Goal: Task Accomplishment & Management: Use online tool/utility

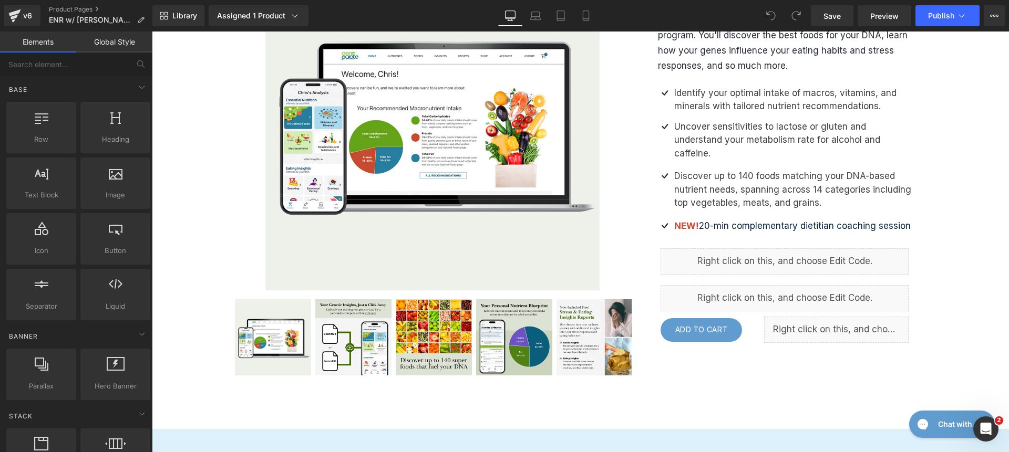
scroll to position [408, 0]
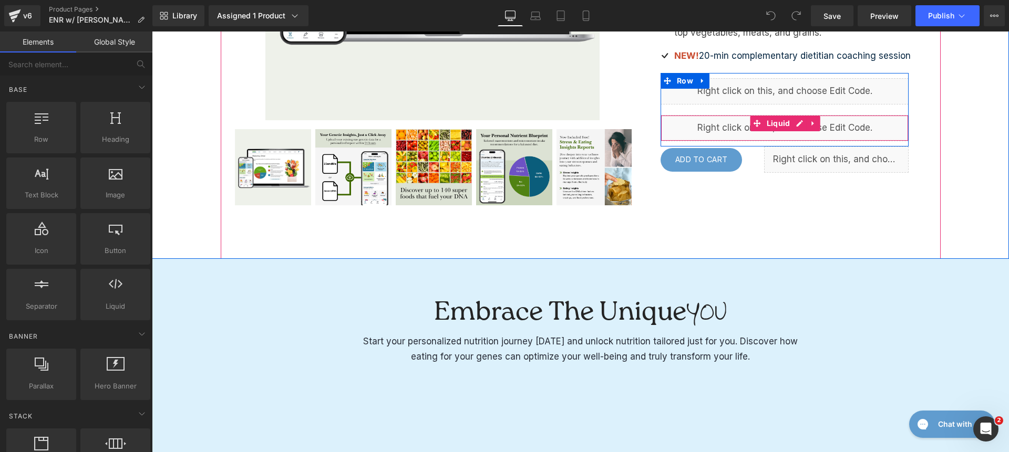
click at [724, 115] on div "Liquid" at bounding box center [784, 128] width 248 height 26
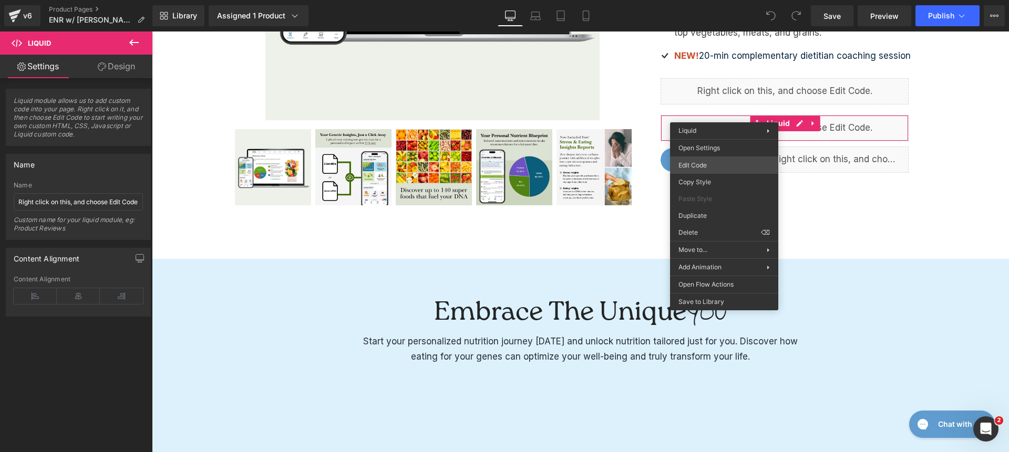
click at [731, 0] on div "You are previewing how the will restyle your page. You can not edit Elements in…" at bounding box center [504, 0] width 1009 height 0
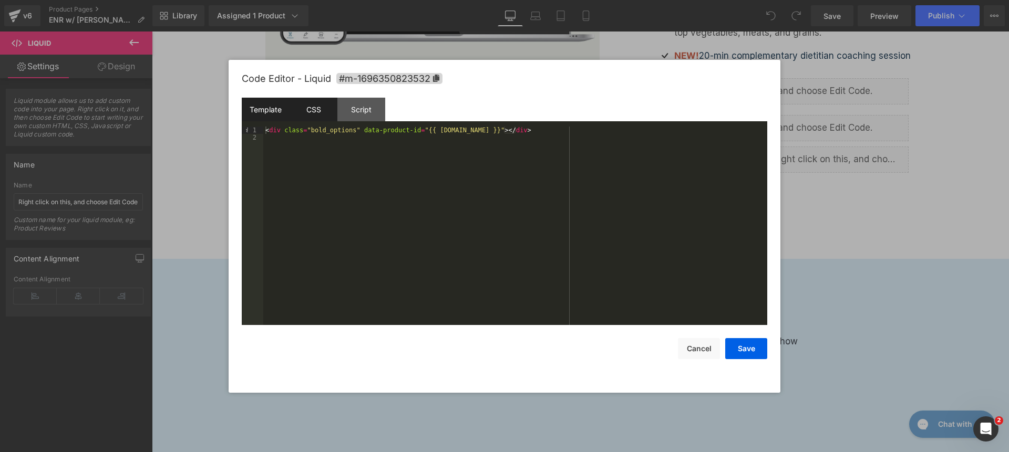
click at [315, 116] on div "CSS" at bounding box center [313, 110] width 48 height 24
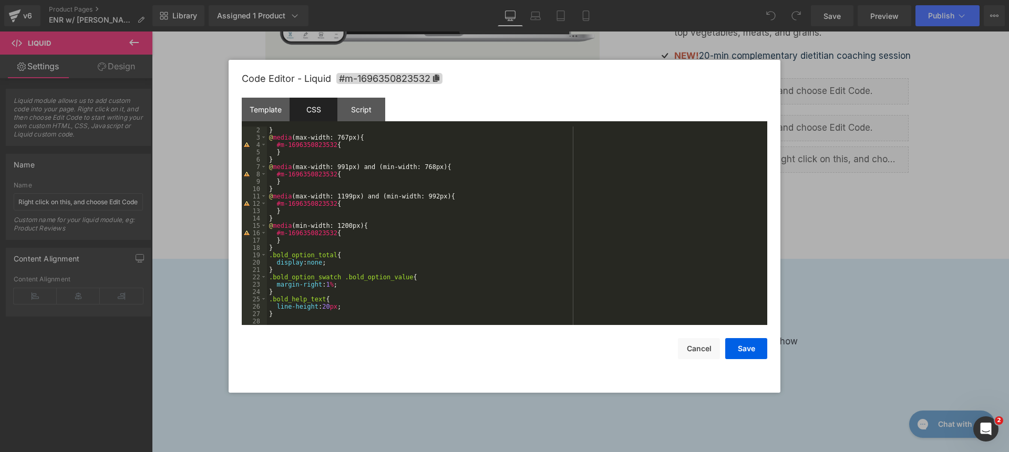
scroll to position [7, 0]
click at [375, 314] on div "} @ media (max-width: 767px) { #m-1696350823532 { } } @ media (max-width: 991px…" at bounding box center [515, 233] width 496 height 213
paste textarea
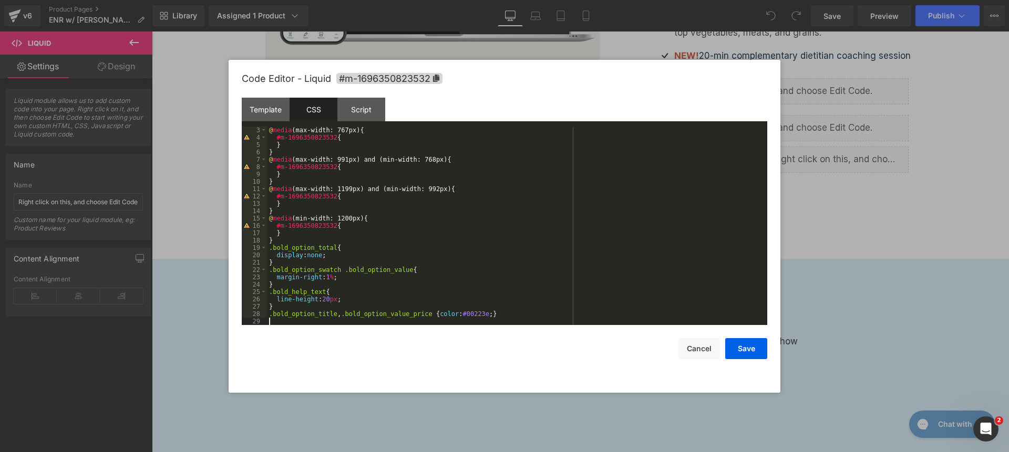
paste textarea
click at [742, 350] on button "Save" at bounding box center [746, 348] width 42 height 21
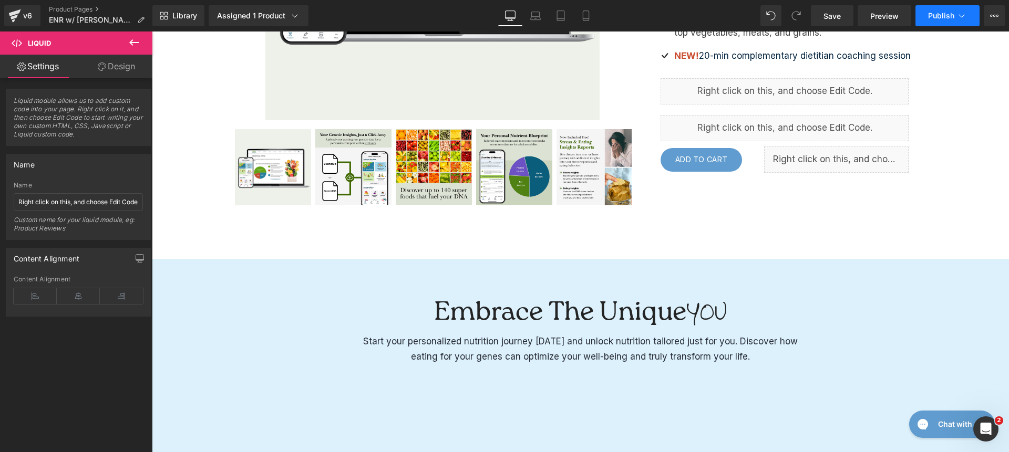
click at [929, 18] on span "Publish" at bounding box center [941, 16] width 26 height 8
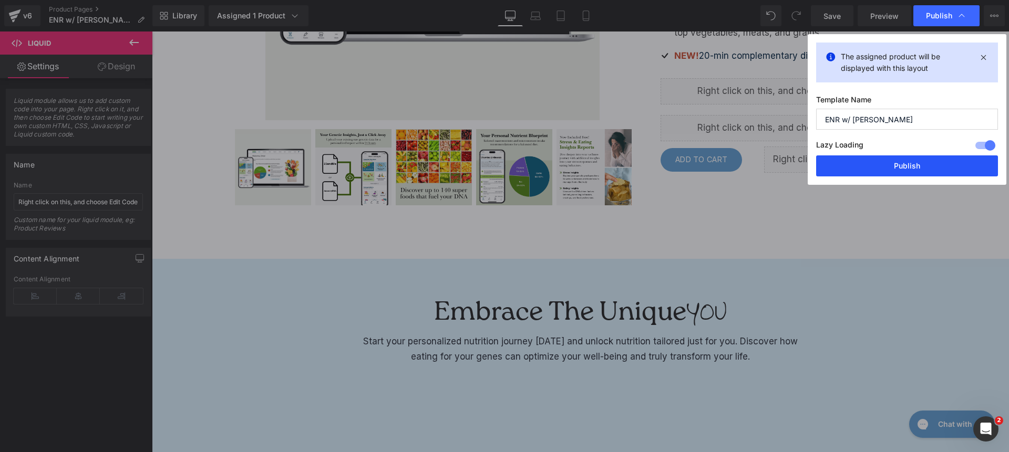
click at [916, 167] on button "Publish" at bounding box center [907, 166] width 182 height 21
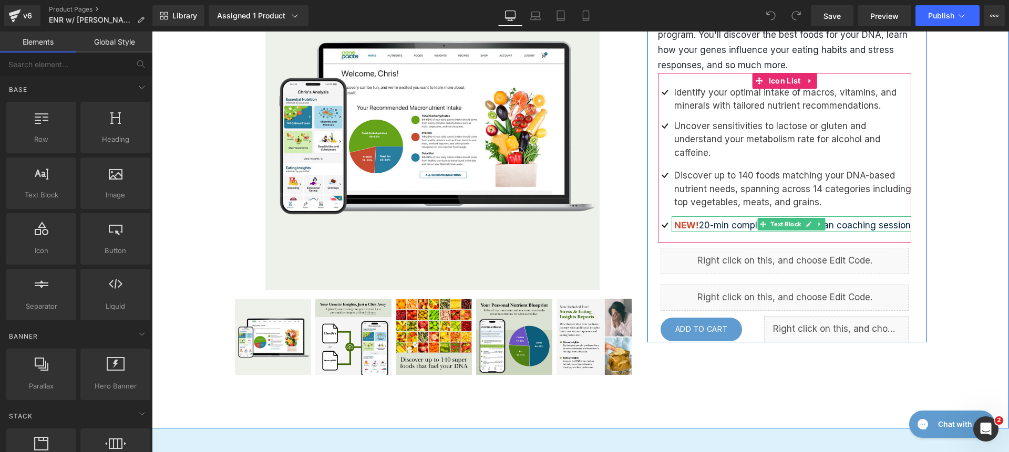
click at [729, 219] on p "NEW! 20-min complementary dietitian coaching session" at bounding box center [792, 226] width 237 height 14
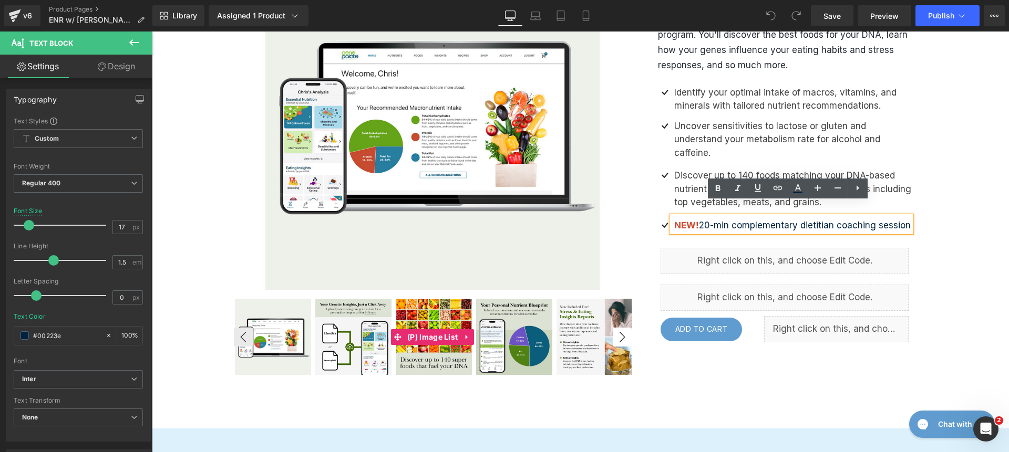
click at [623, 335] on button "›" at bounding box center [622, 337] width 19 height 19
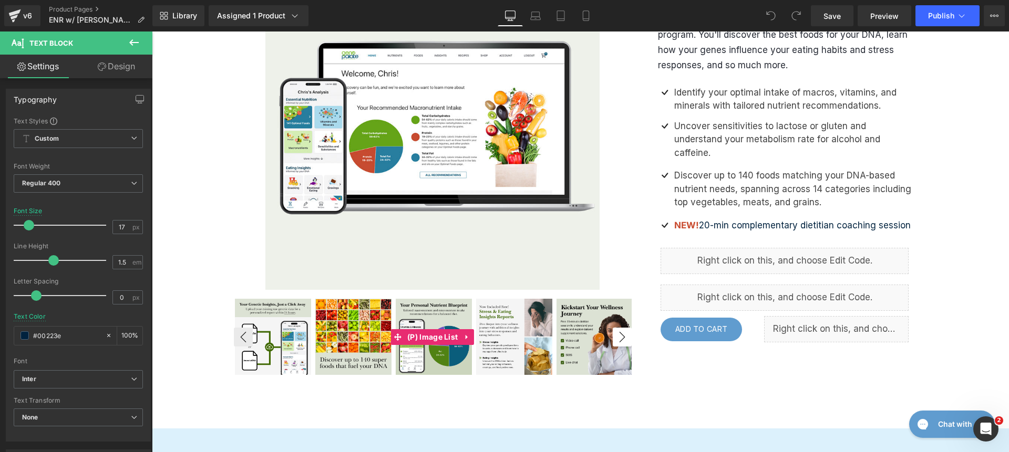
click at [623, 335] on button "›" at bounding box center [622, 337] width 19 height 19
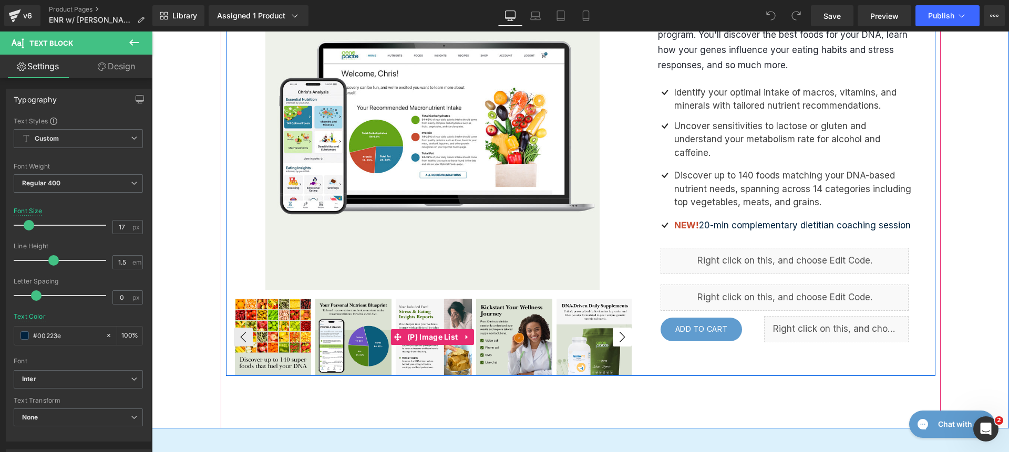
click at [623, 335] on button "›" at bounding box center [622, 337] width 19 height 19
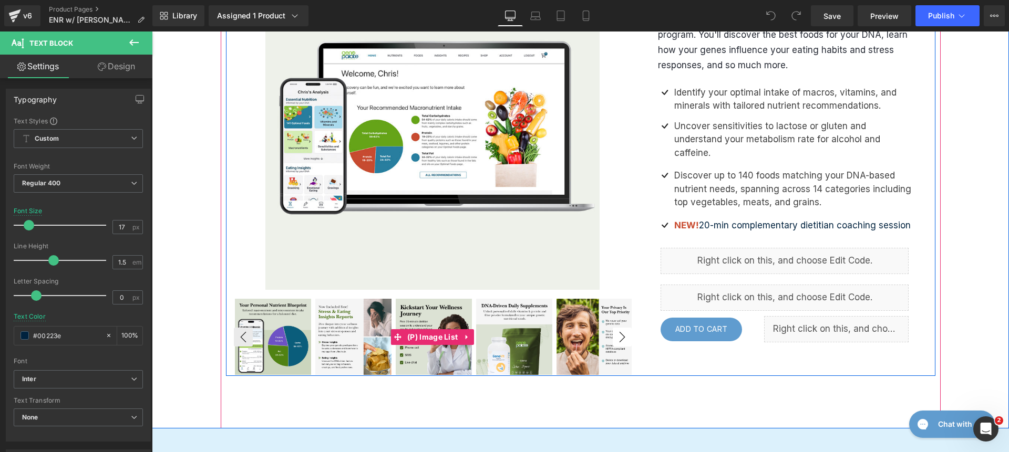
click at [623, 335] on button "›" at bounding box center [622, 337] width 19 height 19
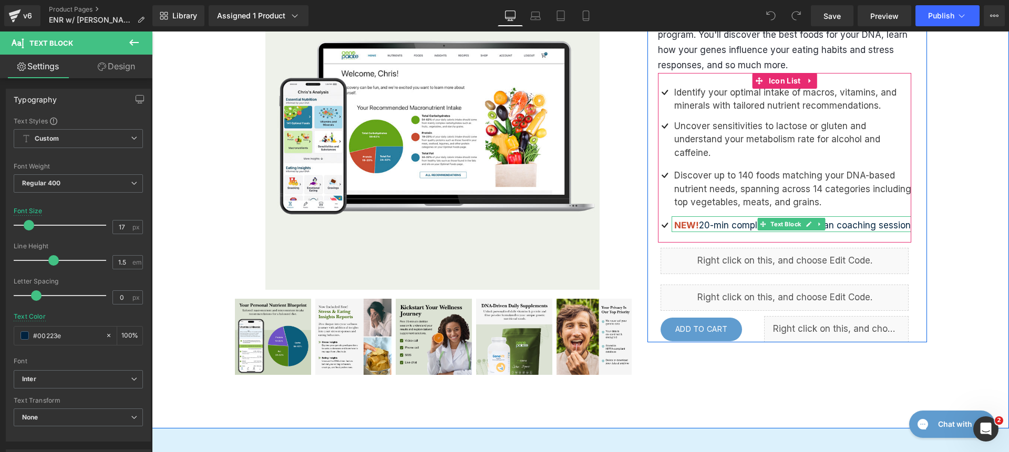
click at [721, 219] on p "NEW! 20-min complementary dietitian coaching session" at bounding box center [792, 226] width 237 height 14
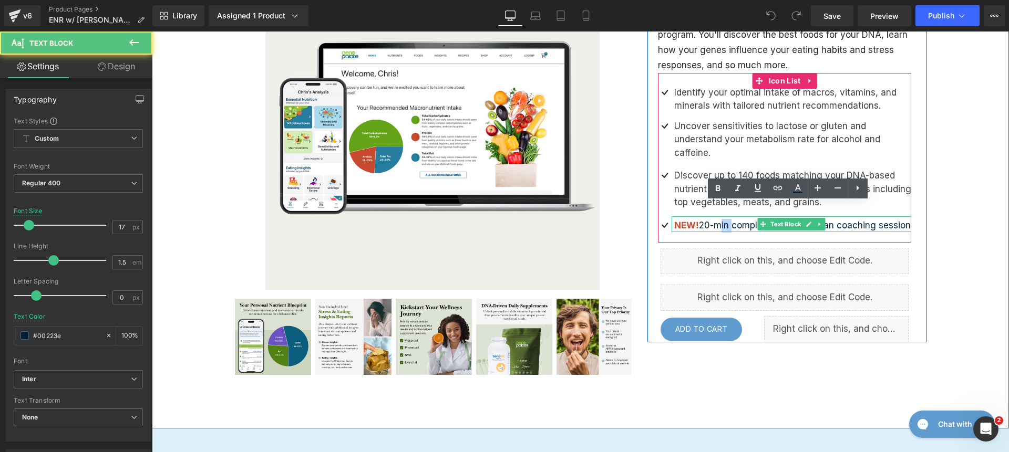
click at [721, 219] on p "NEW! 20-min complementary dietitian coaching session" at bounding box center [792, 226] width 237 height 14
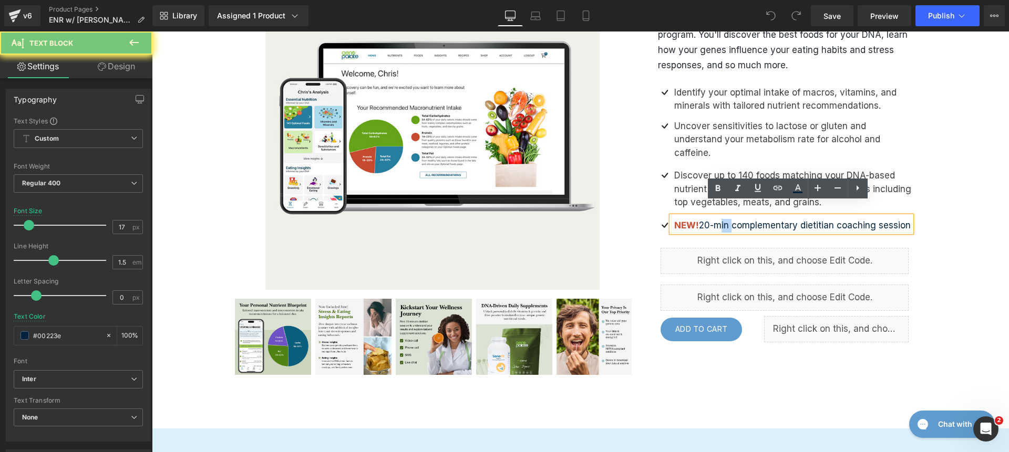
click at [721, 219] on p "NEW! 20-min complementary dietitian coaching session" at bounding box center [792, 226] width 237 height 14
click at [688, 220] on span "NEW!" at bounding box center [686, 225] width 25 height 11
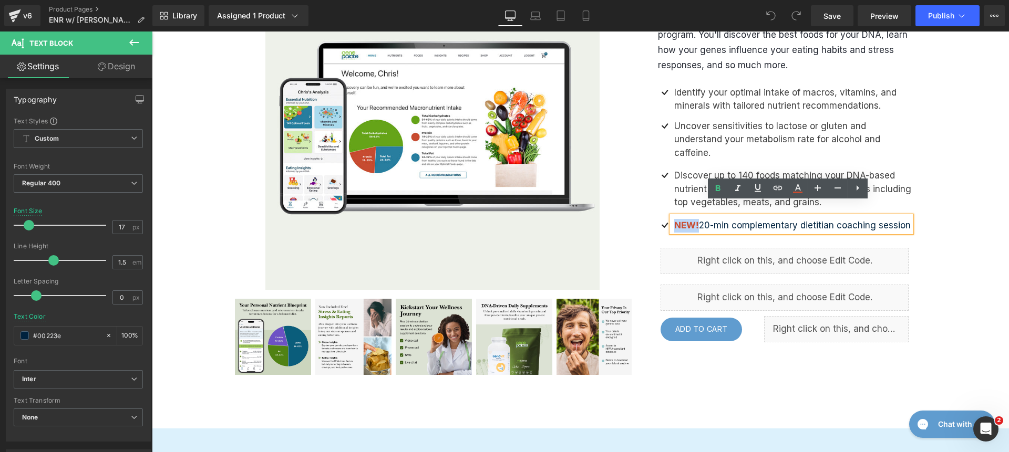
drag, startPoint x: 692, startPoint y: 210, endPoint x: 667, endPoint y: 210, distance: 25.2
click at [671, 216] on div "NEW! 20-min complementary dietitian coaching session" at bounding box center [791, 224] width 240 height 16
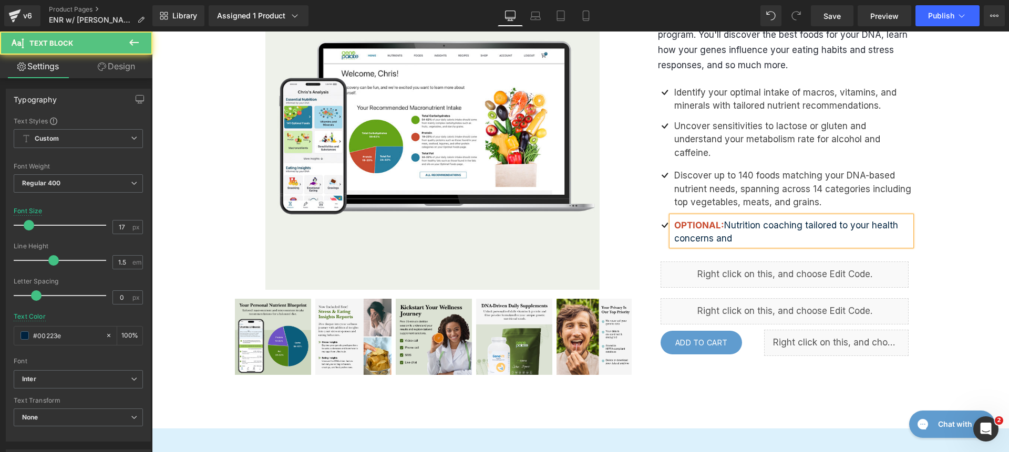
drag, startPoint x: 808, startPoint y: 217, endPoint x: 814, endPoint y: 221, distance: 7.3
click at [814, 221] on p "OPTIONAL: Nutrition coaching tailored to your health concerns and" at bounding box center [792, 232] width 237 height 27
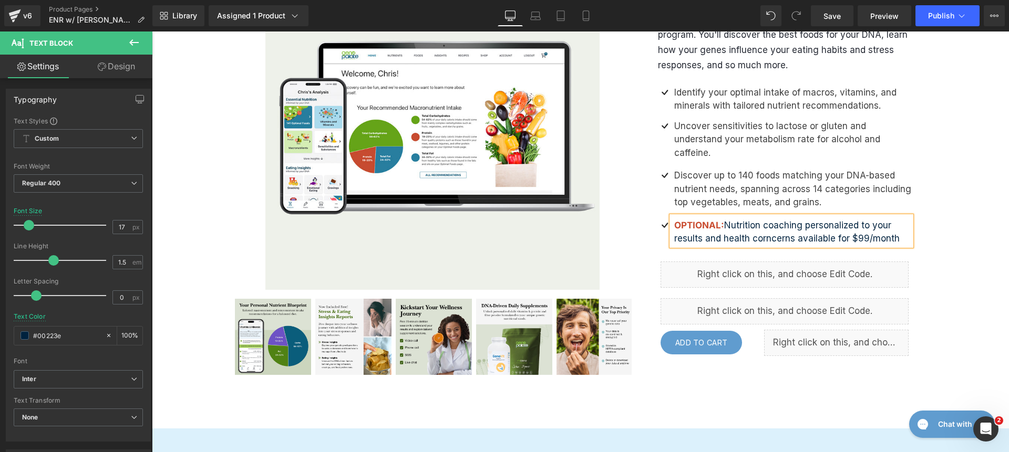
click at [780, 224] on p "OPTIONAL: Nutrition coaching personalized to your results and health corncerns …" at bounding box center [792, 232] width 237 height 27
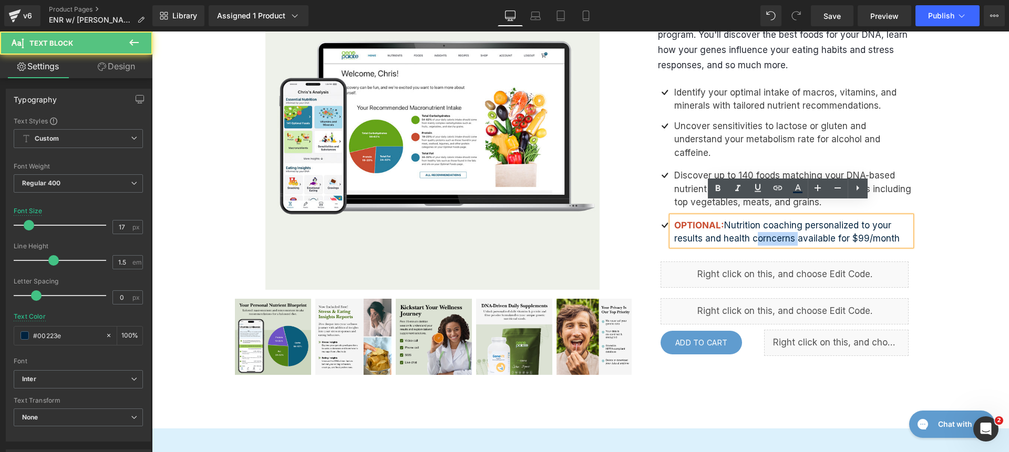
click at [780, 224] on p "OPTIONAL: Nutrition coaching personalized to your results and health corncerns …" at bounding box center [792, 232] width 237 height 27
click at [768, 226] on p "OPTIONAL: Nutrition coaching personalized to your results and health corncerns …" at bounding box center [792, 232] width 237 height 27
click at [761, 227] on p "OPTIONAL: Nutrition coaching personalized to your results and health corncerns …" at bounding box center [792, 232] width 237 height 27
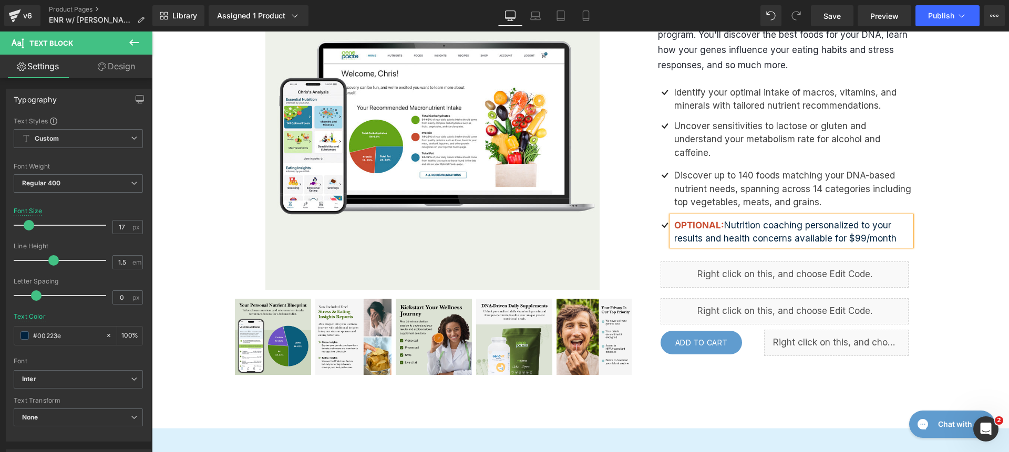
copy p "OPTIONAL: Nutrition coaching personalized to your results and health concerns a…"
click at [976, 247] on div "Over 170,000+ Sold Text Block Essential Nutrition Report with Existing DNA (P) …" at bounding box center [580, 132] width 857 height 593
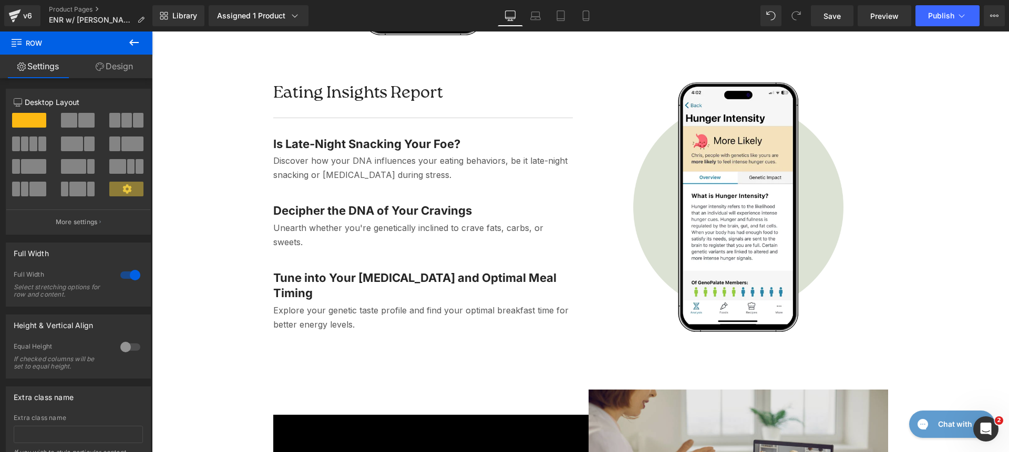
scroll to position [2647, 0]
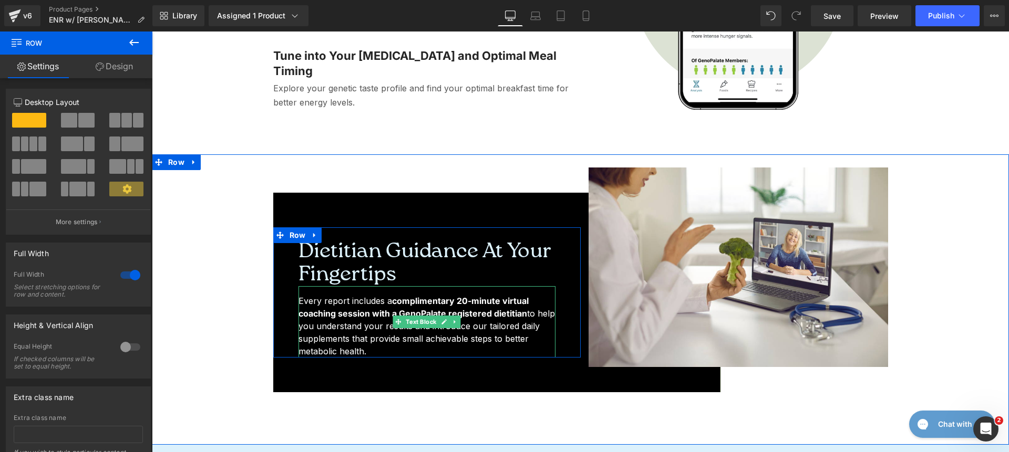
click at [384, 296] on p "Every report includes a complimentary 20-minute virtual coaching session with a…" at bounding box center [426, 326] width 257 height 63
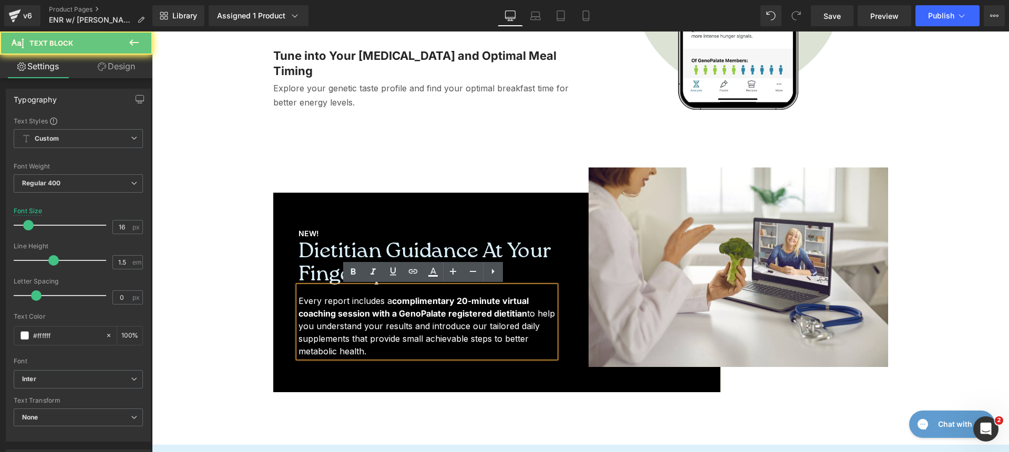
click at [384, 296] on p "Every report includes a complimentary 20-minute virtual coaching session with a…" at bounding box center [426, 326] width 257 height 63
click at [384, 301] on p "Every report includes a complimentary 20-minute virtual coaching session with a…" at bounding box center [426, 326] width 257 height 63
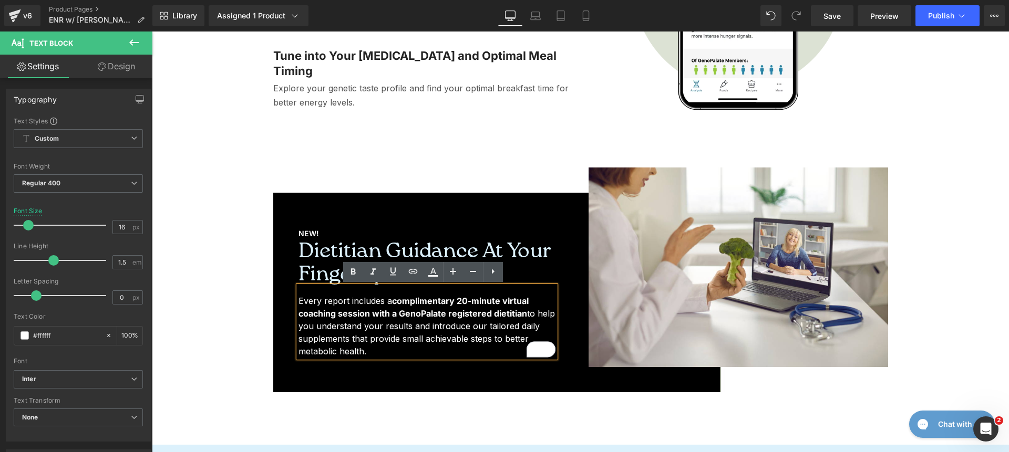
click at [329, 306] on p "Every report includes a complimentary 20-minute virtual coaching session with a…" at bounding box center [426, 326] width 257 height 63
click at [407, 231] on div "NEW! Text Block" at bounding box center [426, 233] width 257 height 13
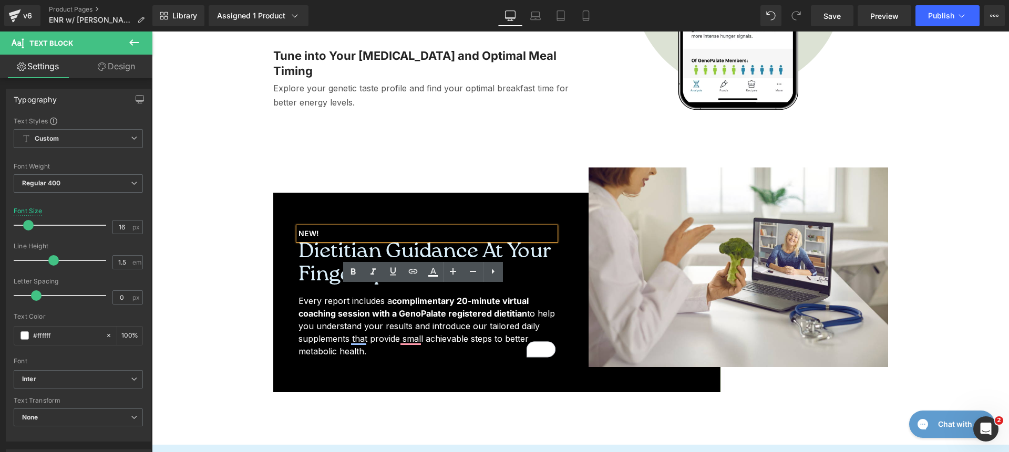
click at [401, 256] on div "Dietitian Guidance at Your Fingertips Heading" at bounding box center [426, 263] width 257 height 46
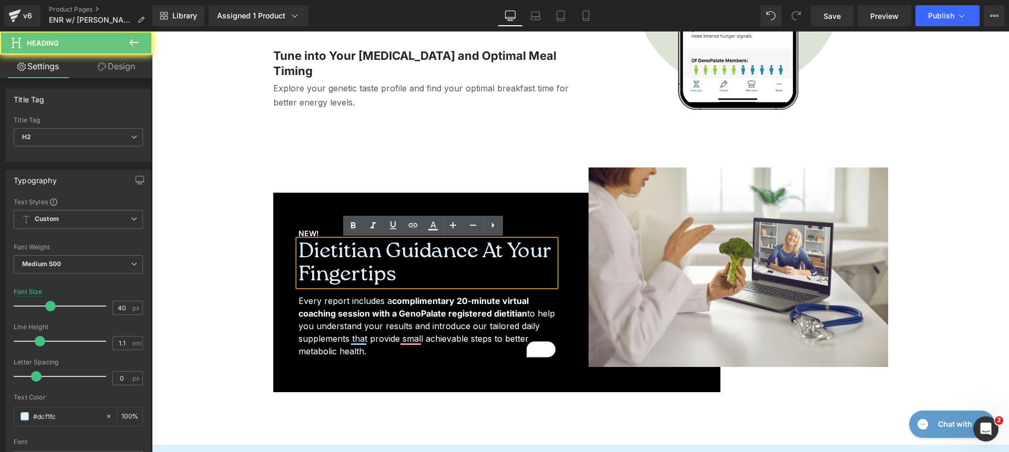
click at [394, 250] on h2 "Dietitian Guidance at Your Fingertips" at bounding box center [426, 263] width 257 height 46
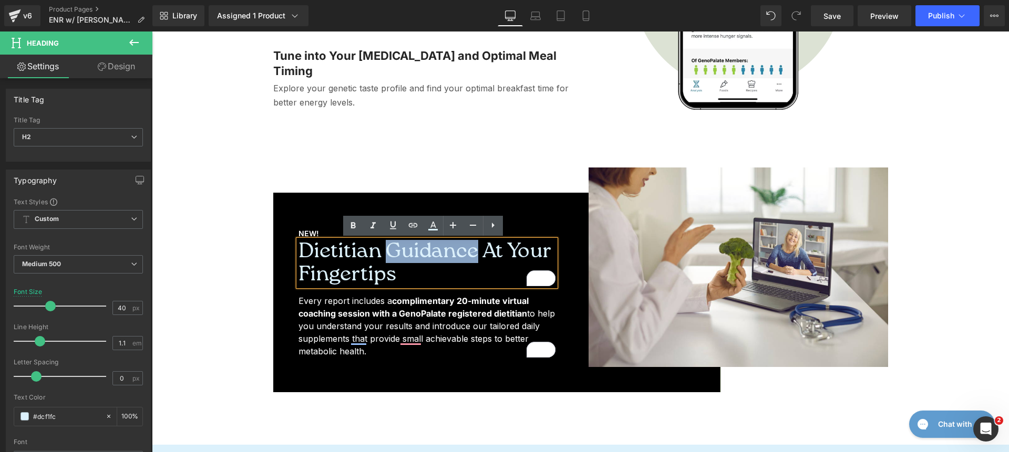
click at [387, 255] on h2 "Dietitian Guidance at Your Fingertips" at bounding box center [426, 263] width 257 height 46
click at [357, 253] on h2 "Dietitian Guidance at Your Fingertips" at bounding box center [426, 263] width 257 height 46
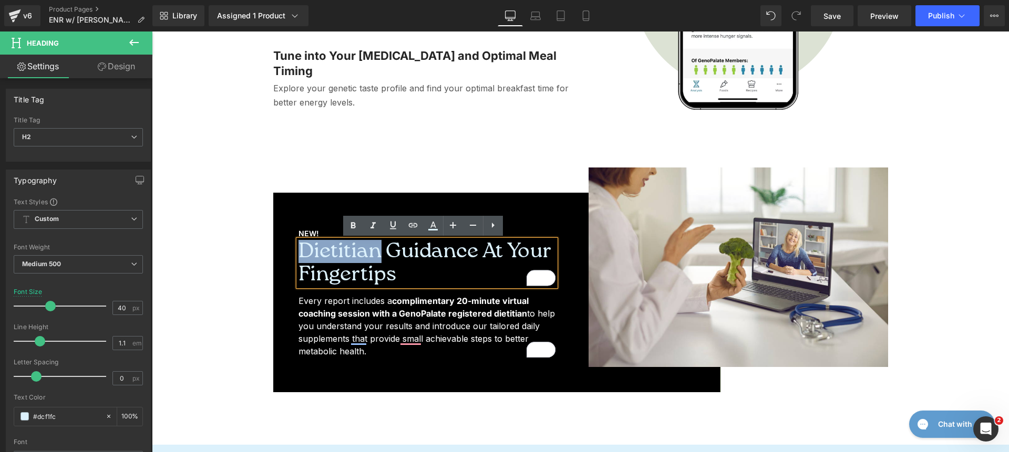
click at [357, 253] on h2 "Dietitian Guidance at Your Fingertips" at bounding box center [426, 263] width 257 height 46
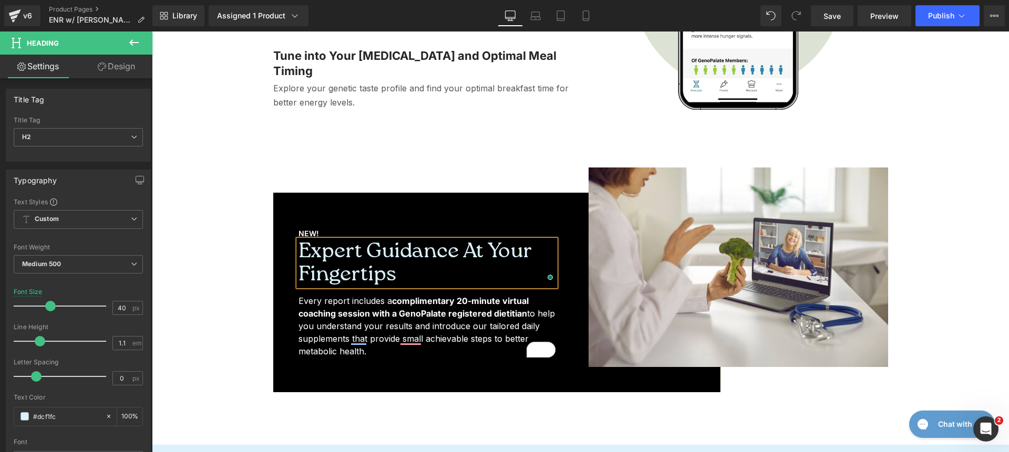
click at [411, 312] on strong "complimentary 20-minute virtual coaching session with a GenoPalate registered d…" at bounding box center [413, 307] width 230 height 23
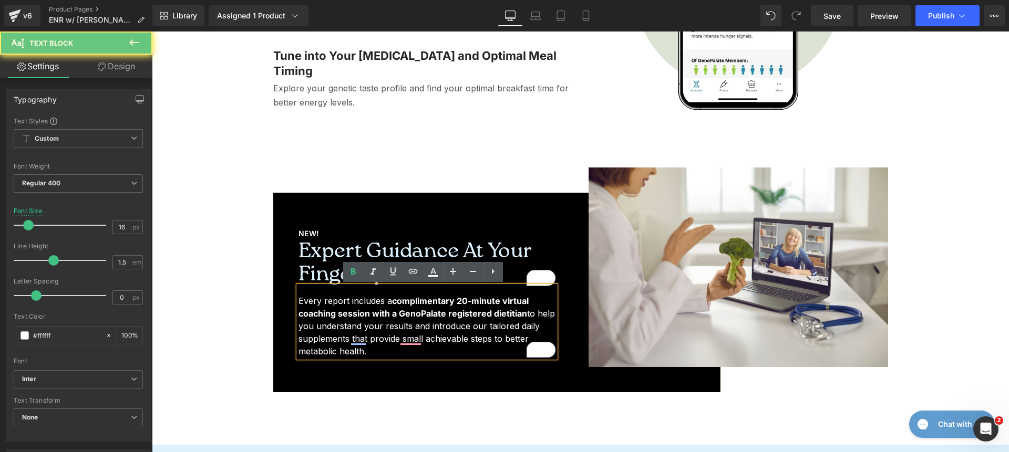
click at [372, 306] on p "Every report includes a complimentary 20-minute virtual coaching session with a…" at bounding box center [426, 326] width 257 height 63
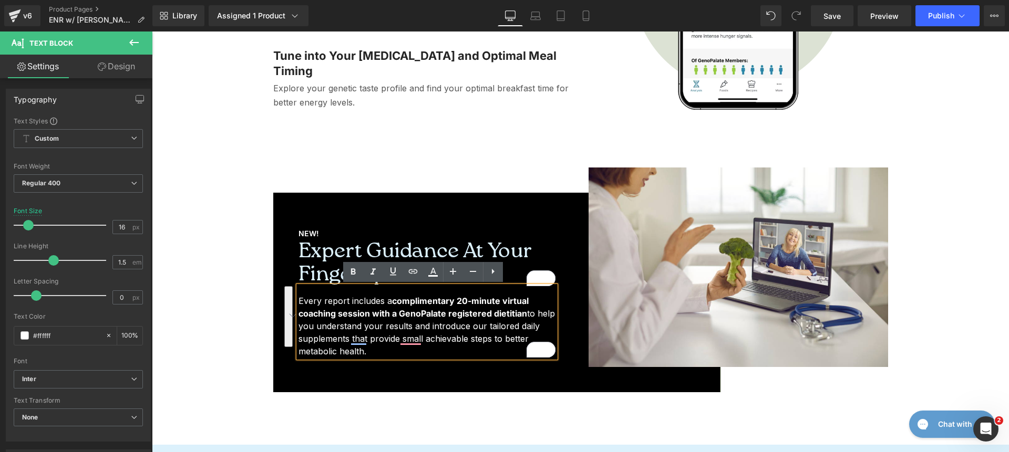
drag, startPoint x: 296, startPoint y: 303, endPoint x: 375, endPoint y: 357, distance: 95.6
click at [375, 357] on p "Every report includes a complimentary 20-minute virtual coaching session with a…" at bounding box center [426, 326] width 257 height 63
copy p "Every report includes a complimentary 20-minute virtual coaching session with a…"
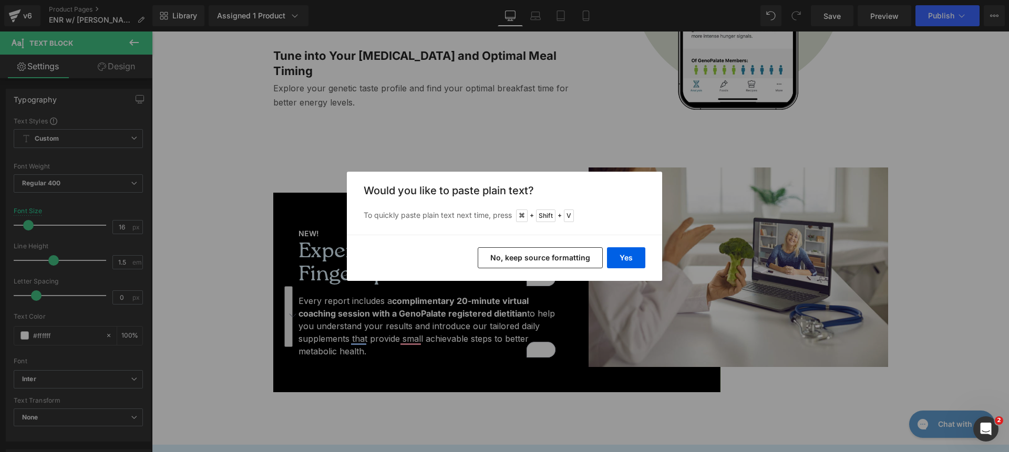
click at [579, 253] on button "No, keep source formatting" at bounding box center [540, 257] width 125 height 21
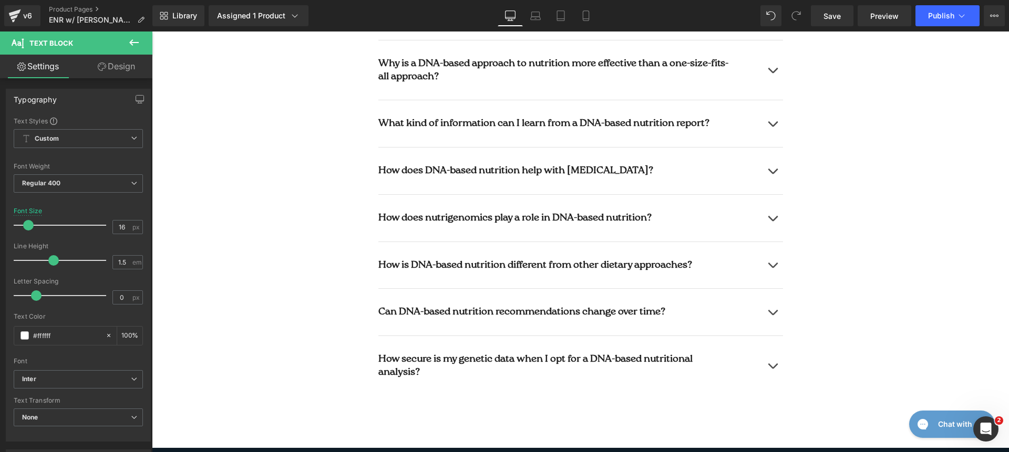
scroll to position [4547, 0]
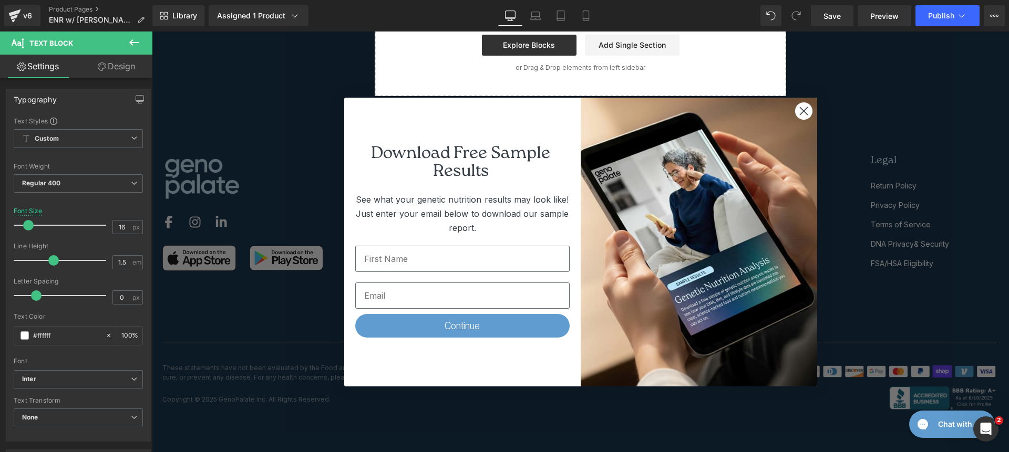
click at [801, 115] on circle "Close dialog" at bounding box center [802, 110] width 17 height 17
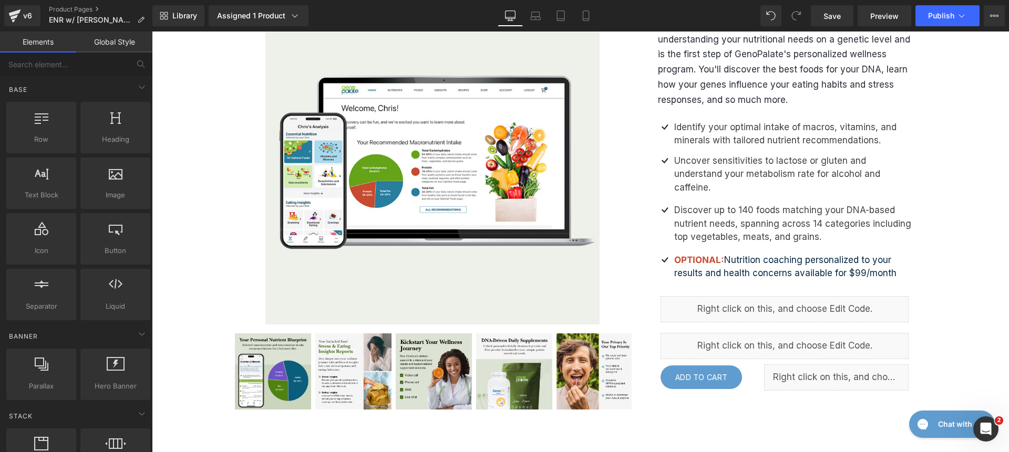
scroll to position [0, 0]
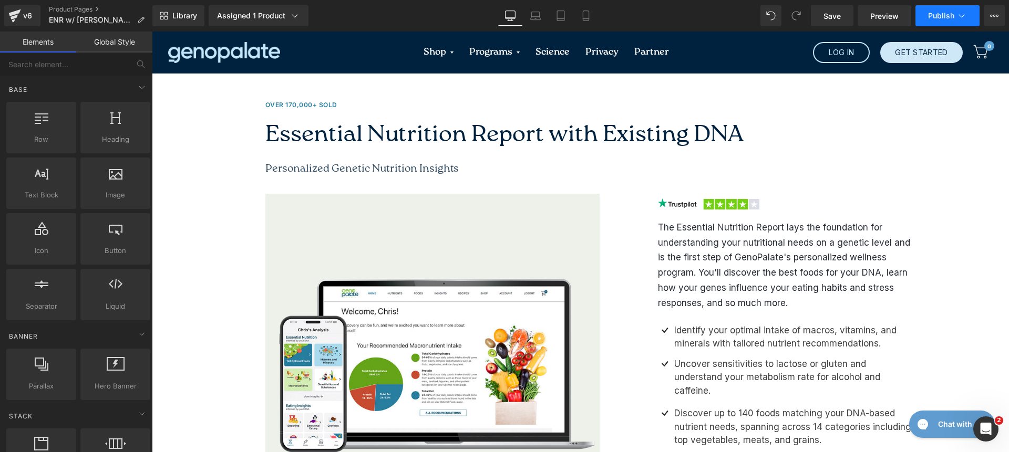
click at [958, 15] on icon at bounding box center [961, 16] width 11 height 11
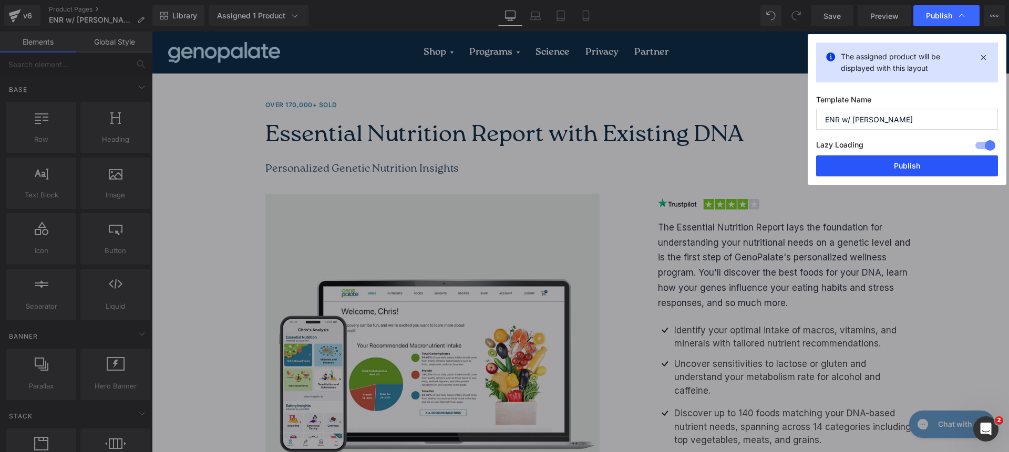
click at [900, 168] on button "Publish" at bounding box center [907, 166] width 182 height 21
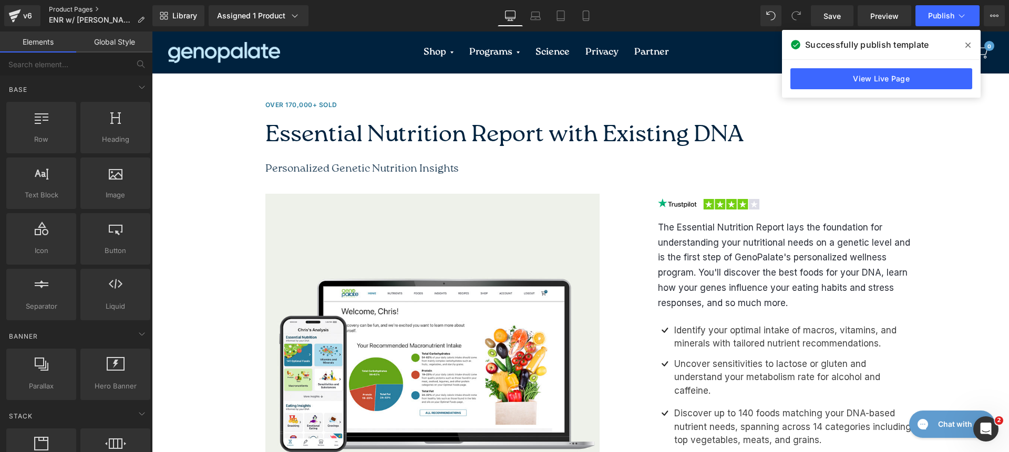
click at [53, 11] on link "Product Pages" at bounding box center [101, 9] width 104 height 8
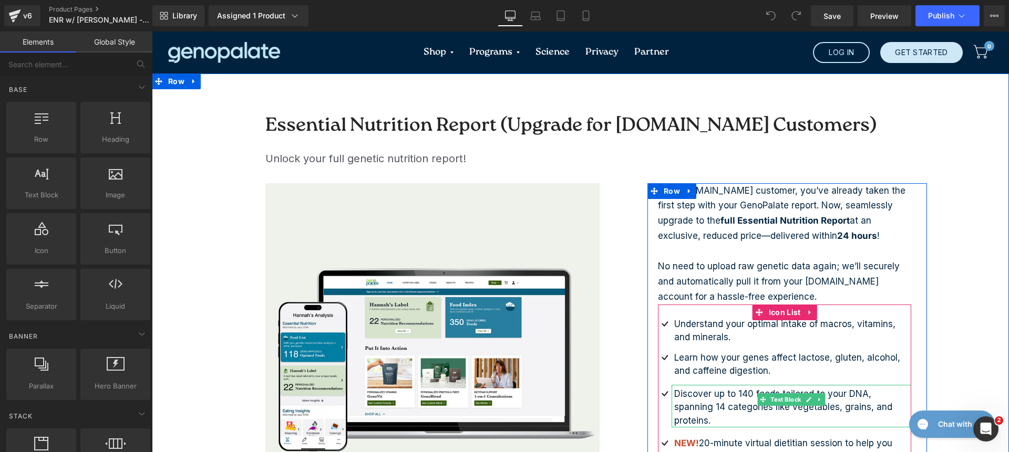
scroll to position [2, 0]
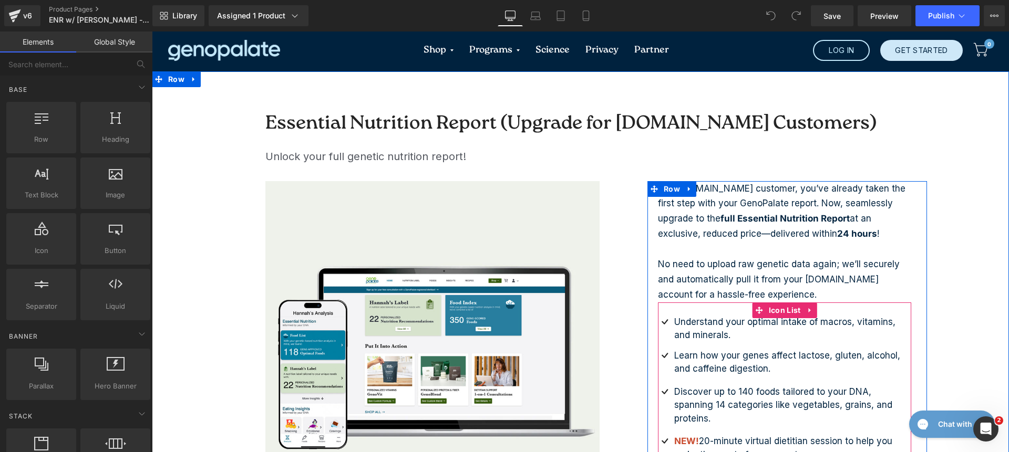
click at [762, 436] on span "20-minute virtual dietitian session to help you make the most of your report." at bounding box center [783, 448] width 218 height 24
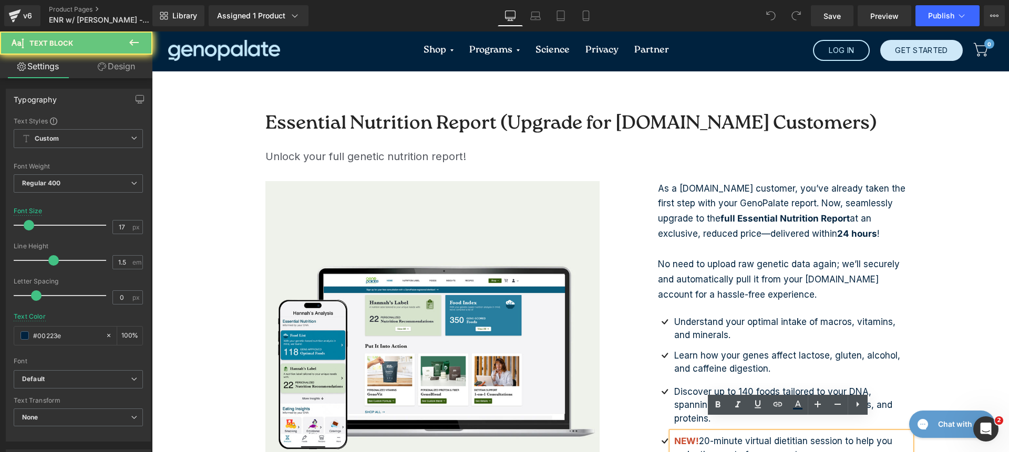
click at [750, 436] on span "20-minute virtual dietitian session to help you make the most of your report." at bounding box center [783, 448] width 218 height 24
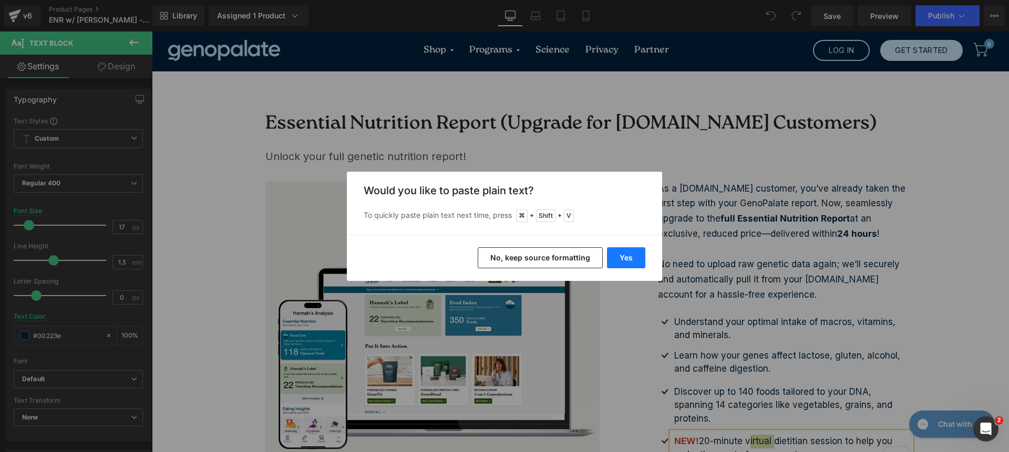
click at [629, 253] on button "Yes" at bounding box center [626, 257] width 38 height 21
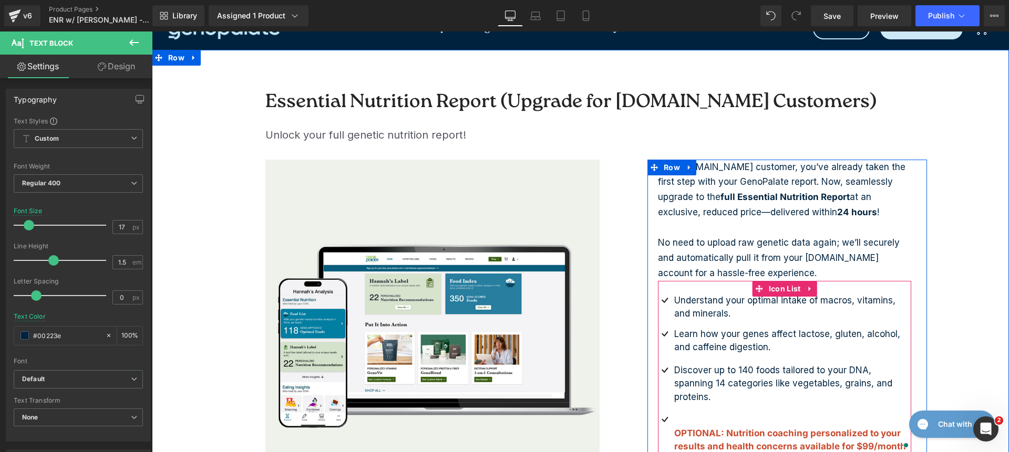
scroll to position [156, 0]
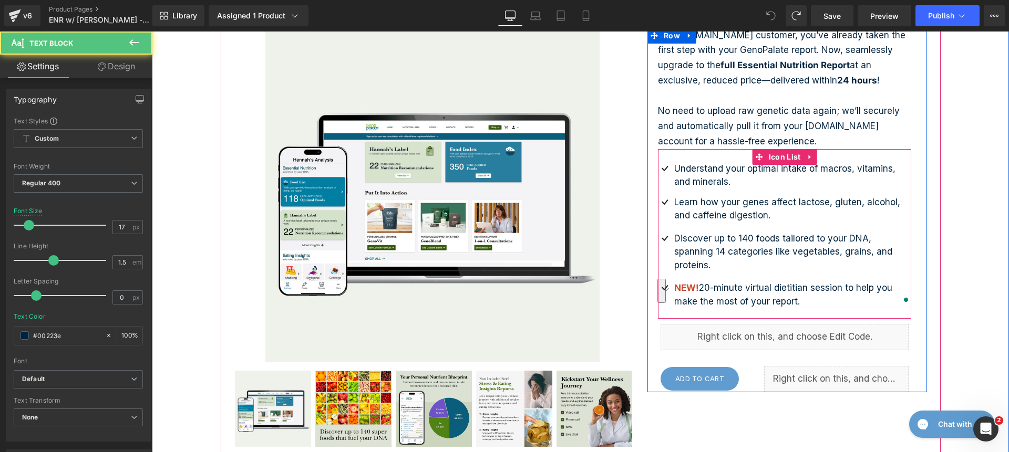
drag, startPoint x: 698, startPoint y: 276, endPoint x: 827, endPoint y: 295, distance: 130.7
click at [827, 295] on div "NEW! 20-minute virtual dietitian session to help you make the most of your repo…" at bounding box center [785, 295] width 254 height 32
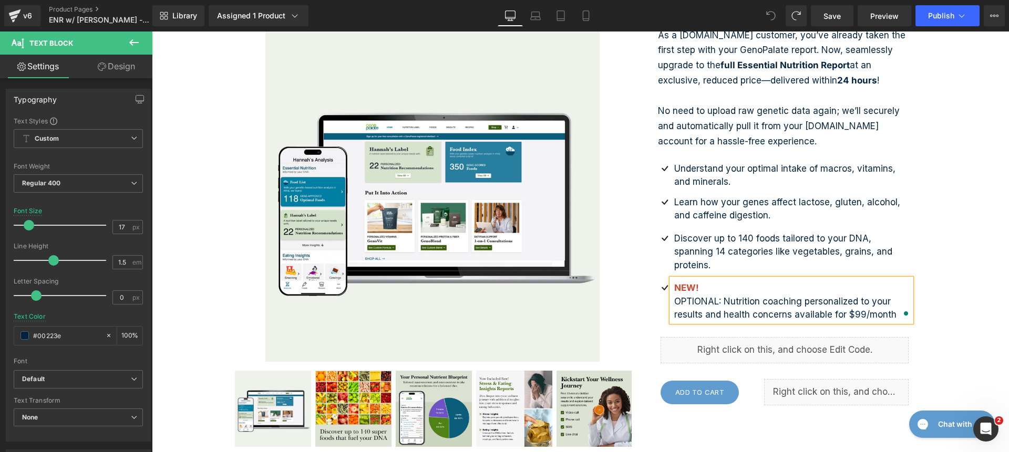
click at [709, 296] on span "OPTIONAL: Nutrition coaching personalized to your results and health concerns a…" at bounding box center [785, 308] width 222 height 24
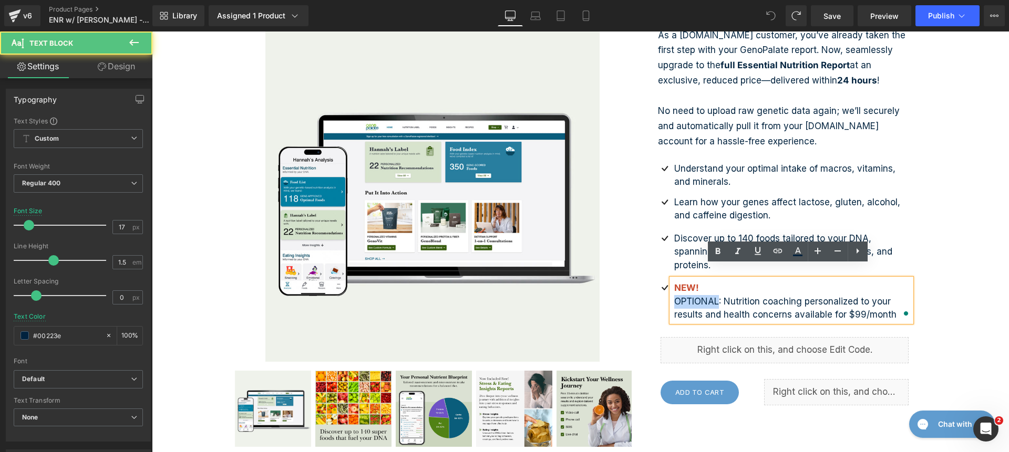
click at [709, 296] on span "OPTIONAL: Nutrition coaching personalized to your results and health concerns a…" at bounding box center [785, 308] width 222 height 24
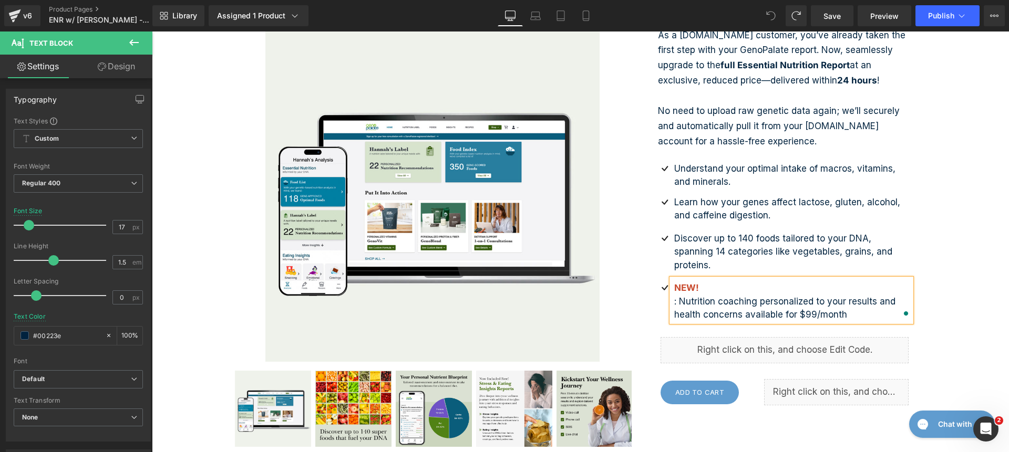
click at [682, 283] on span "NEW!" at bounding box center [686, 288] width 25 height 11
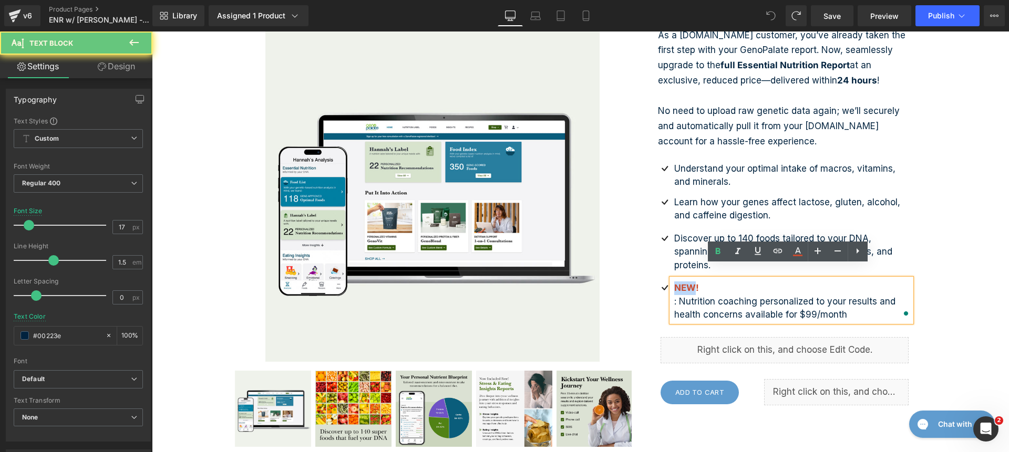
click at [682, 283] on span "NEW!" at bounding box center [686, 288] width 25 height 11
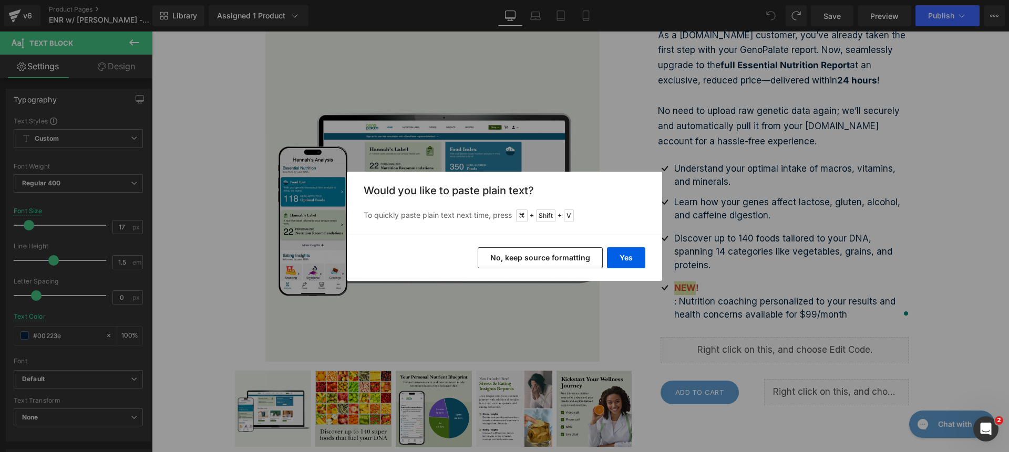
click at [600, 260] on button "No, keep source formatting" at bounding box center [540, 257] width 125 height 21
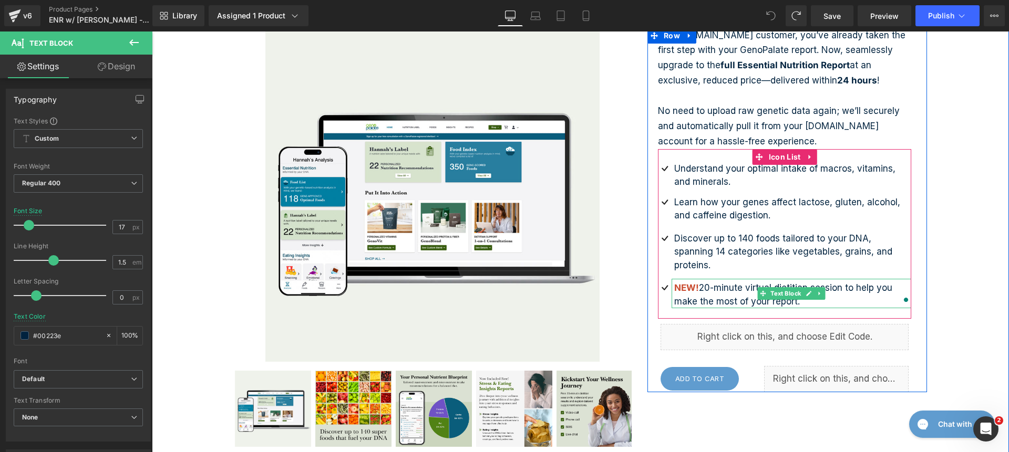
click at [679, 283] on span "NEW!" at bounding box center [686, 288] width 25 height 11
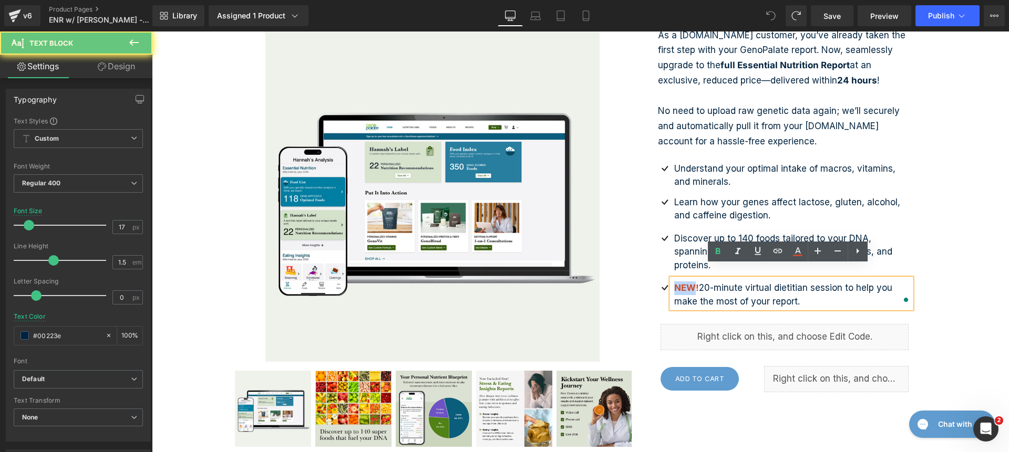
click at [679, 283] on span "NEW!" at bounding box center [686, 288] width 25 height 11
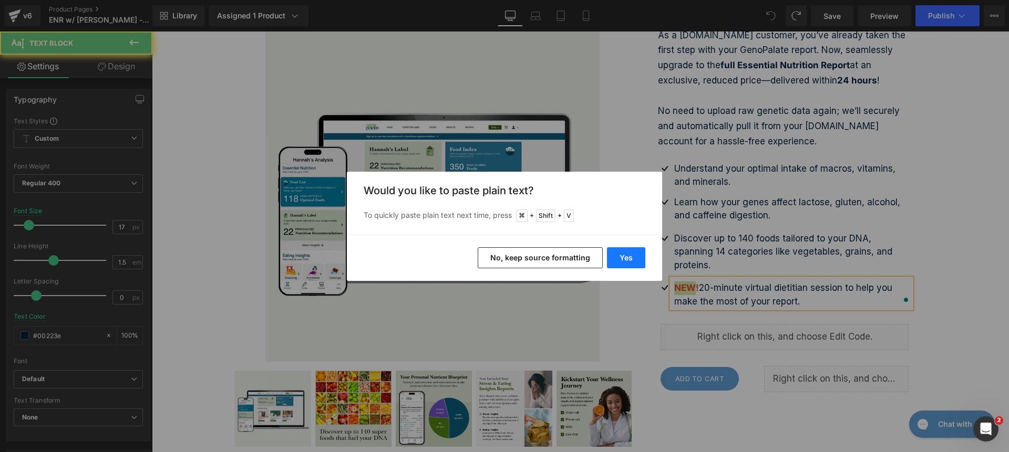
click at [636, 252] on button "Yes" at bounding box center [626, 257] width 38 height 21
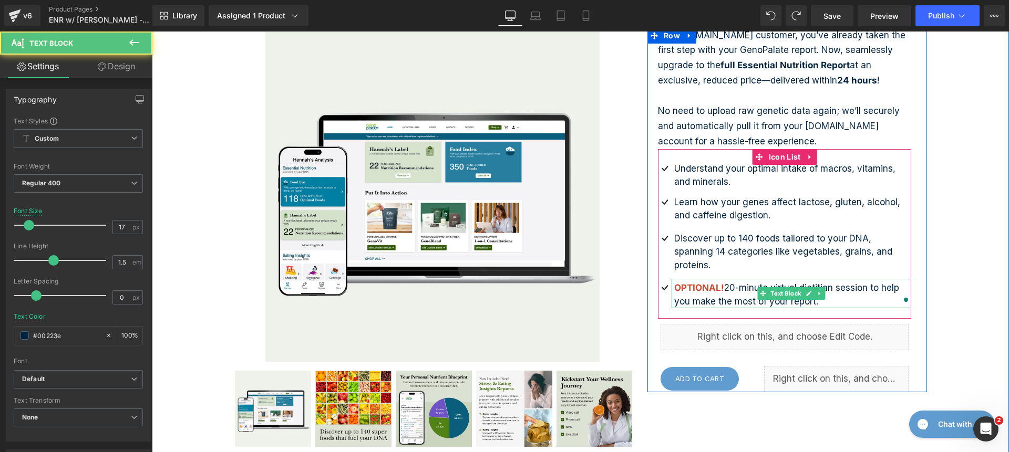
click at [719, 283] on span "OPTIONAL!" at bounding box center [699, 288] width 50 height 11
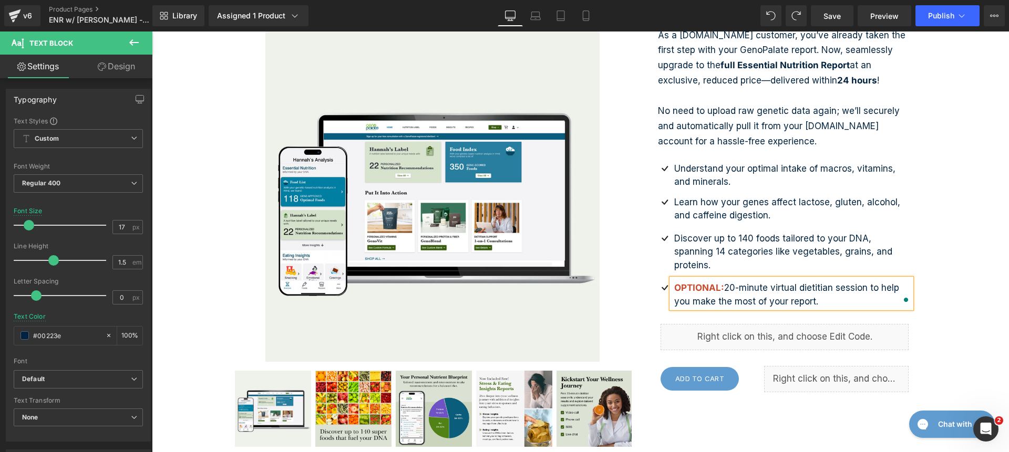
click at [838, 283] on span "20-minute virtual dietitian session to help you make the most of your report." at bounding box center [786, 295] width 225 height 24
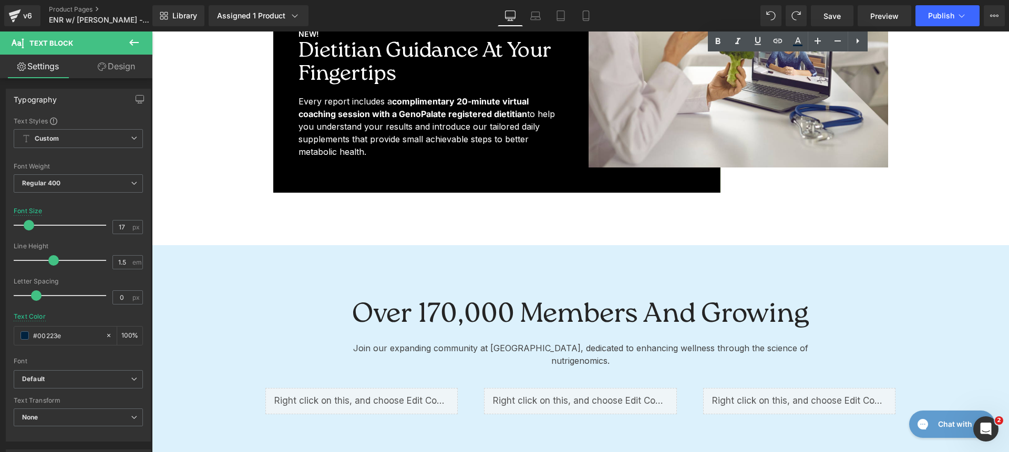
scroll to position [2749, 0]
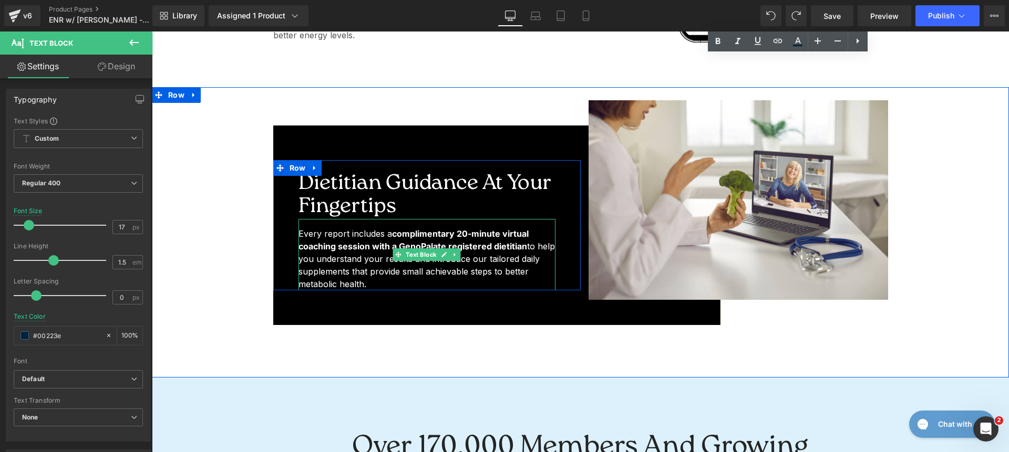
click at [438, 234] on strong "complimentary 20-minute virtual coaching session with a GenoPalate registered d…" at bounding box center [413, 240] width 230 height 23
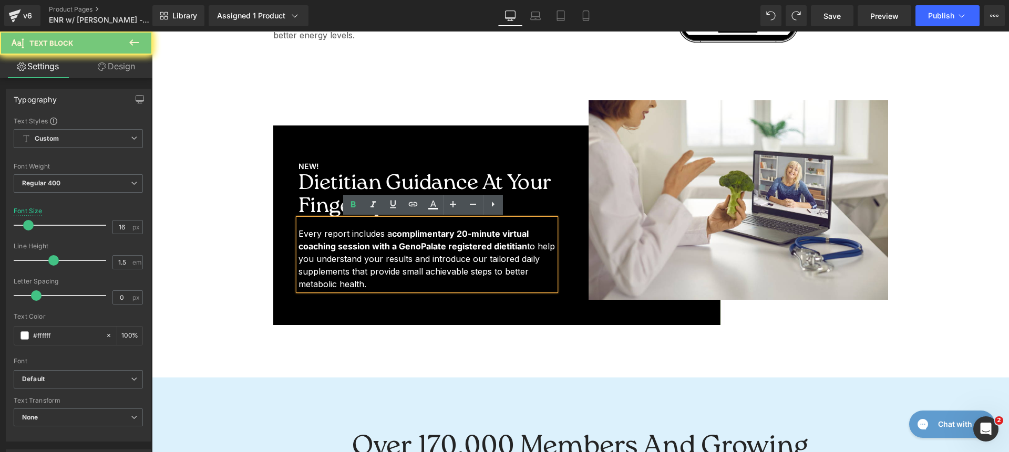
click at [438, 234] on strong "complimentary 20-minute virtual coaching session with a GenoPalate registered d…" at bounding box center [413, 240] width 230 height 23
paste div "To enrich screen reader interactions, please activate Accessibility in Grammarl…"
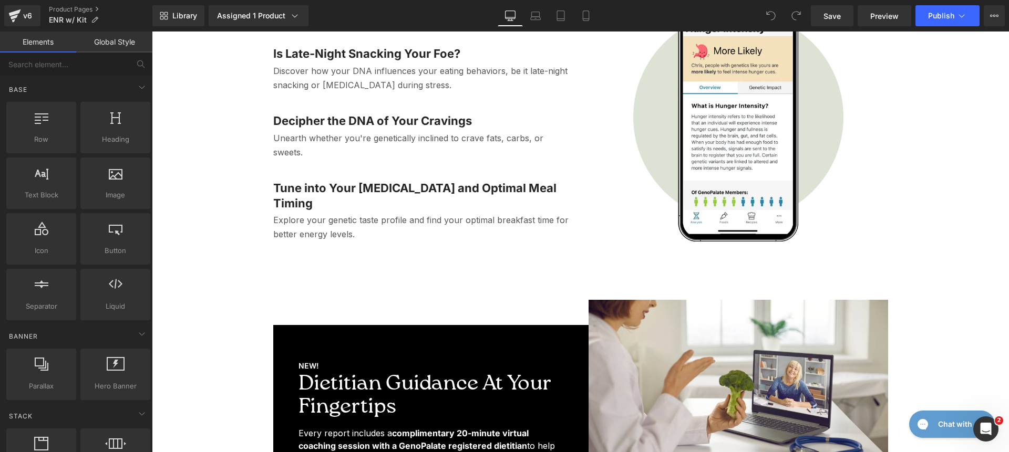
scroll to position [2878, 0]
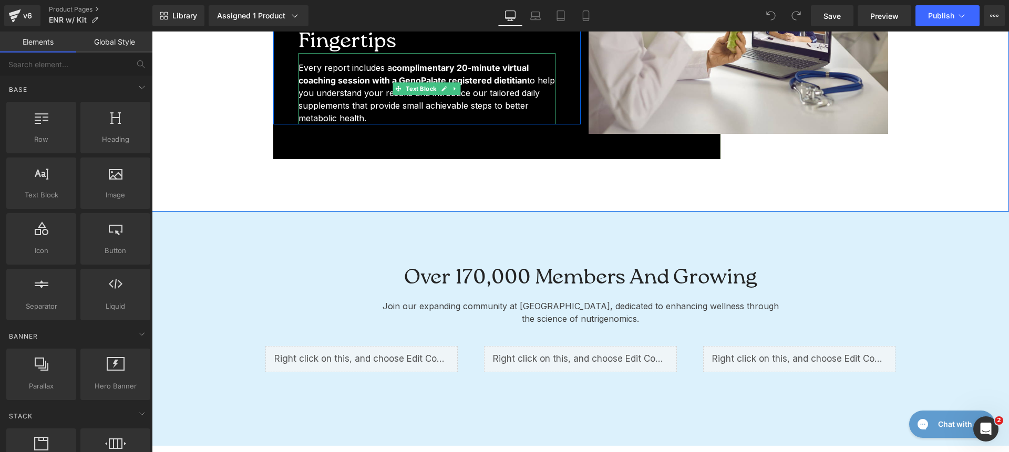
click at [445, 97] on p "Every report includes a complimentary 20-minute virtual coaching session with a…" at bounding box center [426, 92] width 257 height 63
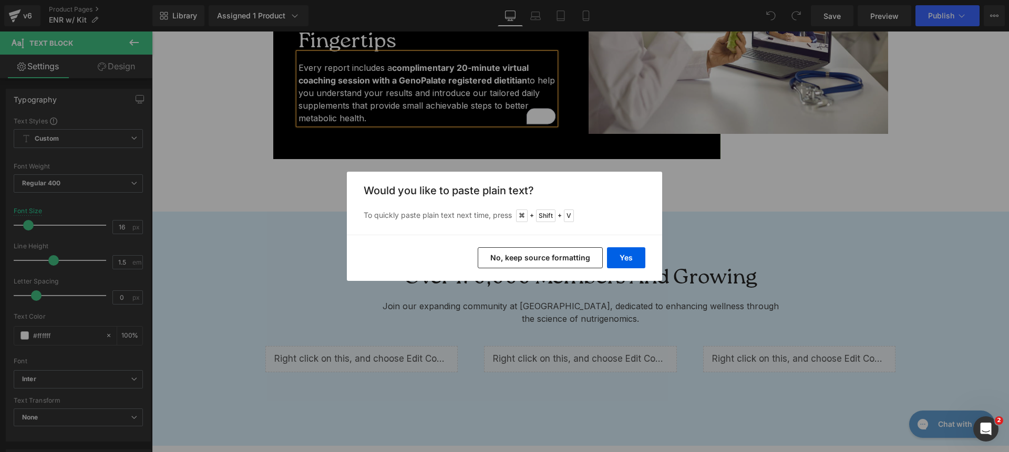
drag, startPoint x: 566, startPoint y: 257, endPoint x: 418, endPoint y: 206, distance: 156.5
click at [566, 257] on button "No, keep source formatting" at bounding box center [540, 257] width 125 height 21
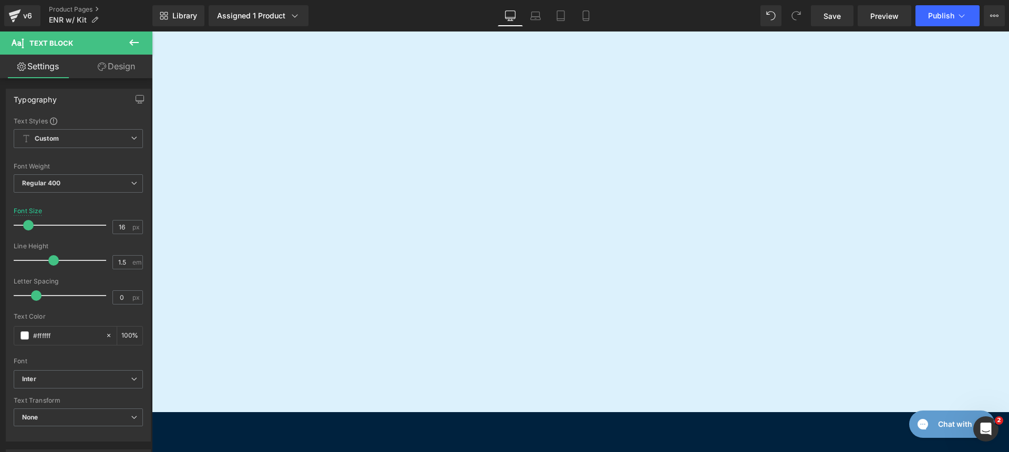
scroll to position [166, 0]
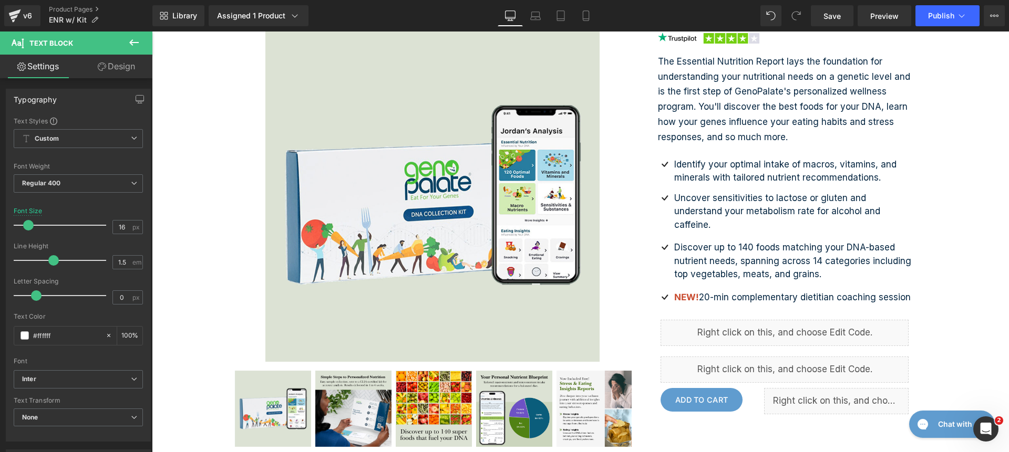
click at [737, 262] on p "Discover up to 140 foods matching your DNA-based nutrient needs, spanning acros…" at bounding box center [792, 261] width 237 height 40
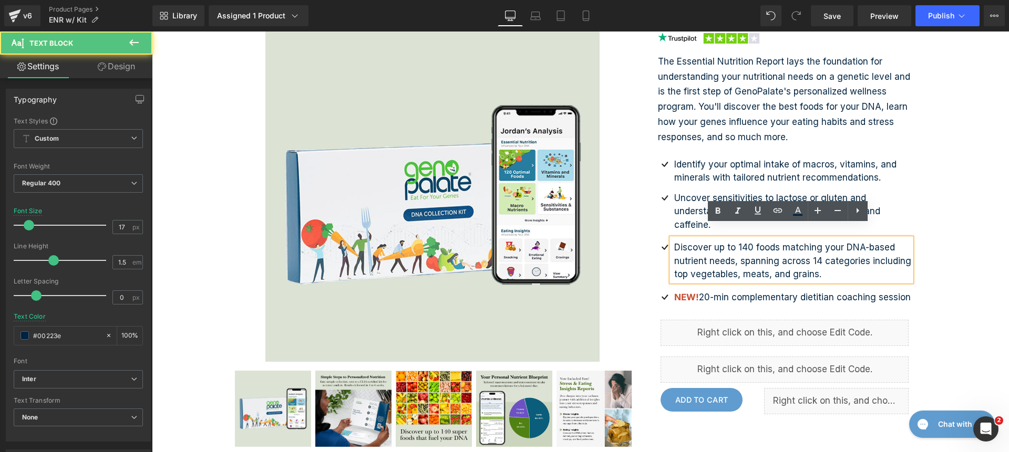
click at [710, 291] on p "NEW! 20-min complementary dietitian coaching session" at bounding box center [792, 298] width 237 height 14
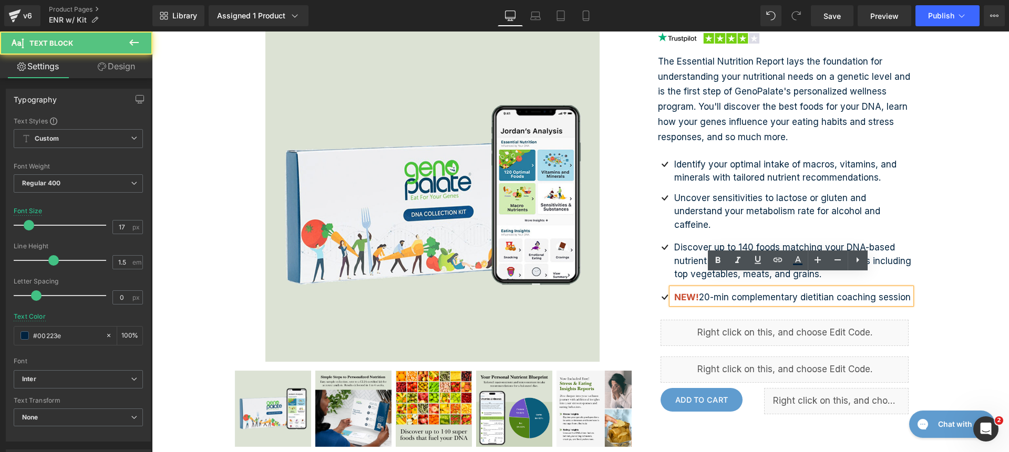
click at [703, 291] on p "NEW! 20-min complementary dietitian coaching session" at bounding box center [792, 298] width 237 height 14
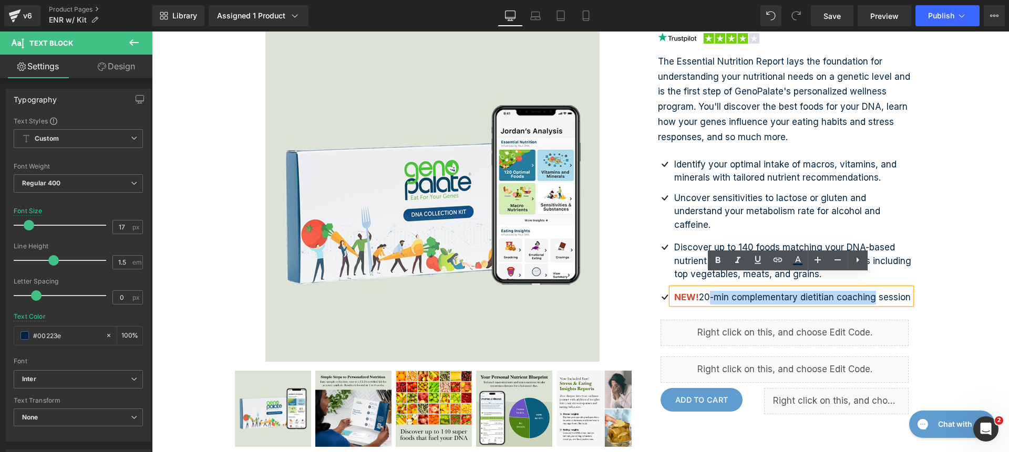
drag, startPoint x: 700, startPoint y: 283, endPoint x: 867, endPoint y: 288, distance: 167.7
click at [867, 291] on p "NEW! 20-min complementary dietitian coaching session" at bounding box center [792, 298] width 237 height 14
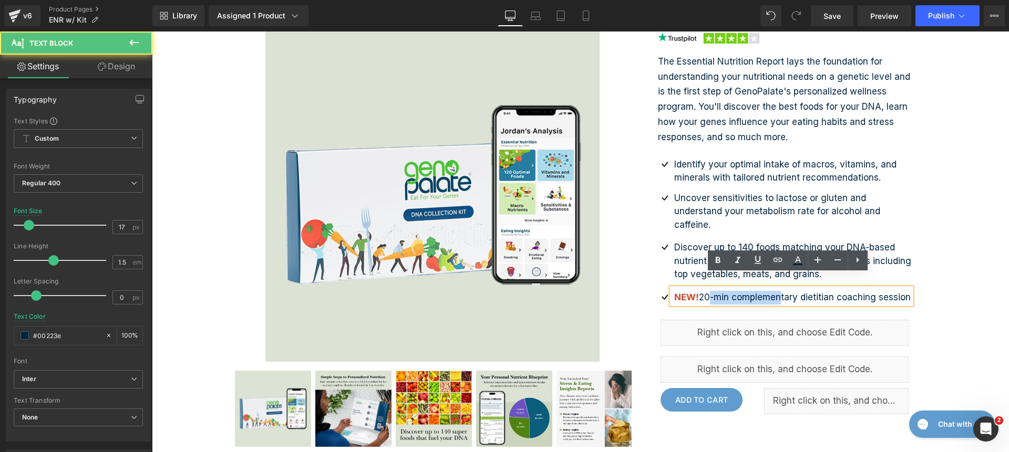
drag, startPoint x: 700, startPoint y: 286, endPoint x: 712, endPoint y: 281, distance: 12.9
click at [774, 291] on p "NEW! 20-min complementary dietitian coaching session" at bounding box center [792, 298] width 237 height 14
drag, startPoint x: 697, startPoint y: 282, endPoint x: 934, endPoint y: 285, distance: 237.5
click at [934, 285] on div "Over 170,000+ Sold Text Block Essential Nutrition Report with DNA Collection Ki…" at bounding box center [581, 191] width 720 height 514
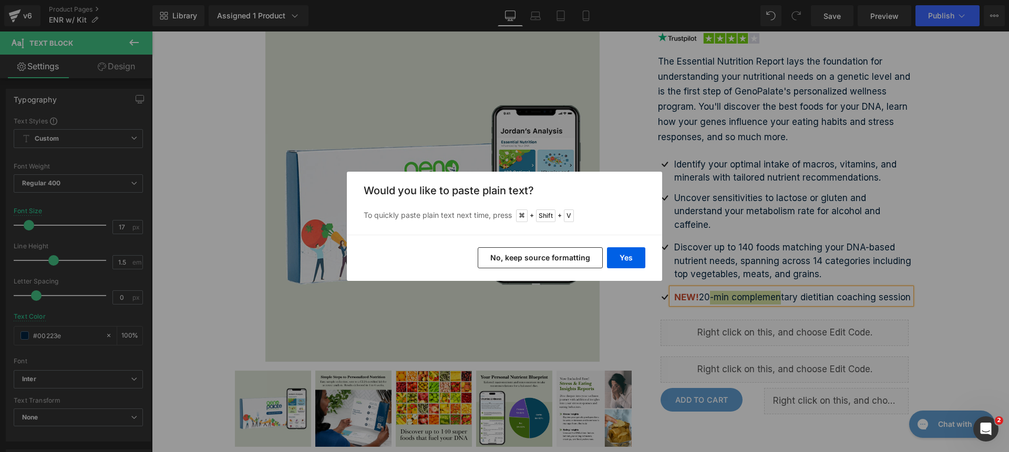
drag, startPoint x: 410, startPoint y: 222, endPoint x: 562, endPoint y: 251, distance: 153.9
click at [562, 251] on button "No, keep source formatting" at bounding box center [540, 257] width 125 height 21
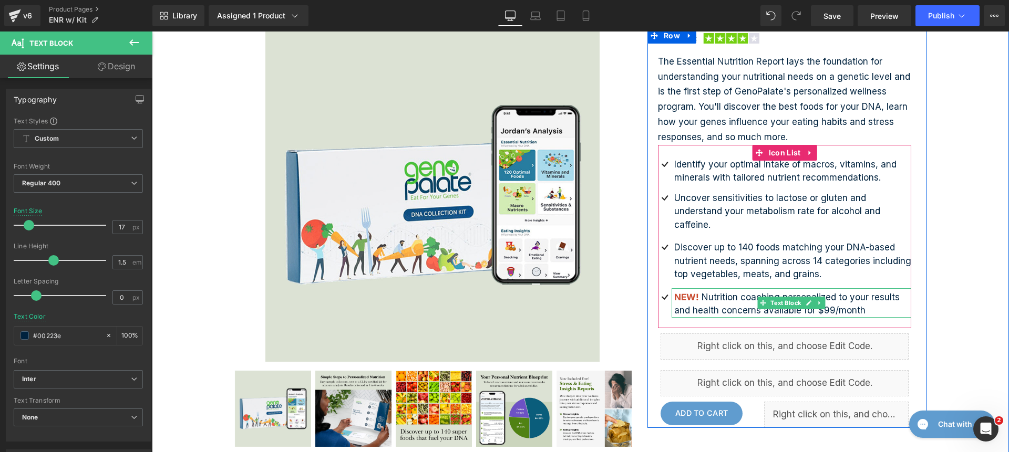
click at [674, 292] on span "NEW!" at bounding box center [686, 297] width 25 height 11
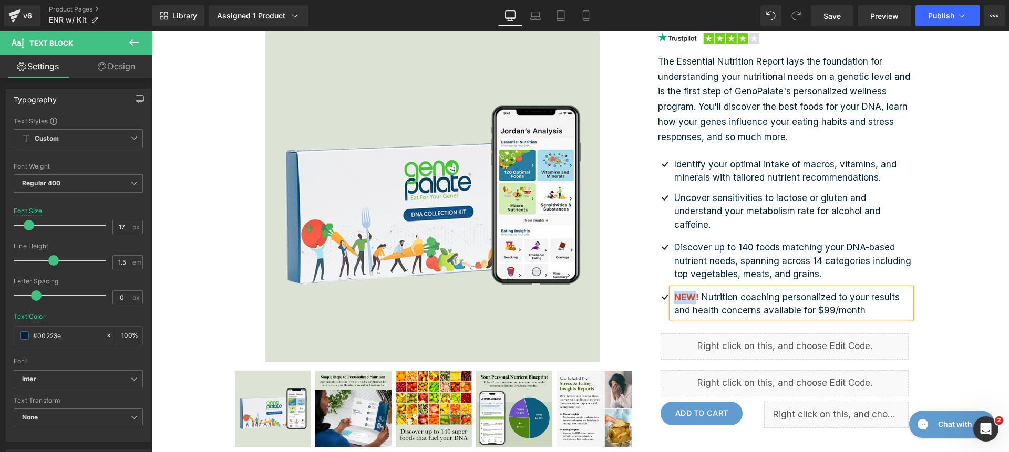
click at [674, 292] on span "NEW!" at bounding box center [686, 297] width 25 height 11
click at [959, 286] on div "Over 170,000+ Sold Text Block Essential Nutrition Report with DNA Collection Ki…" at bounding box center [580, 204] width 857 height 593
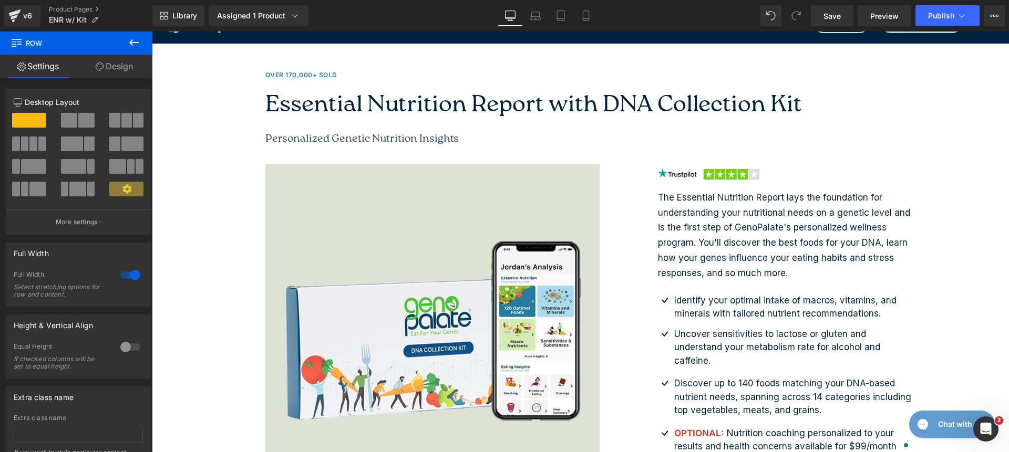
scroll to position [3, 0]
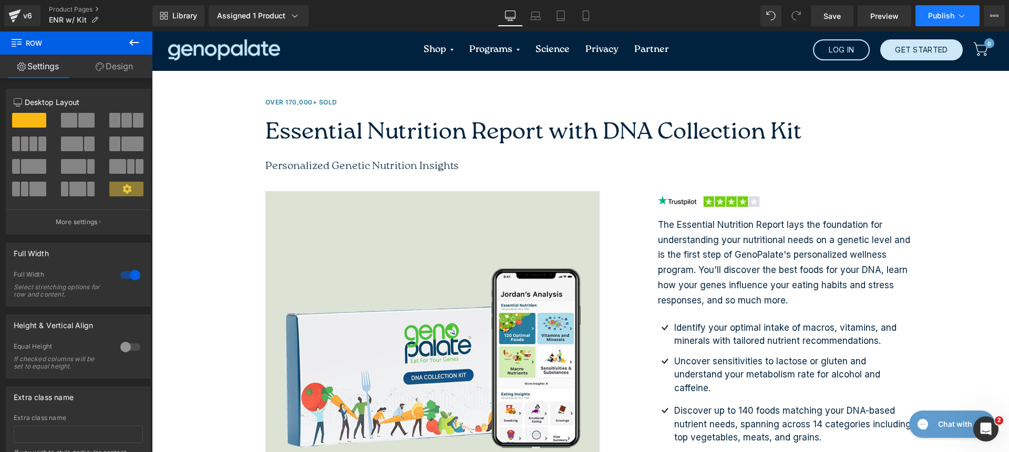
click at [956, 12] on icon at bounding box center [961, 16] width 11 height 11
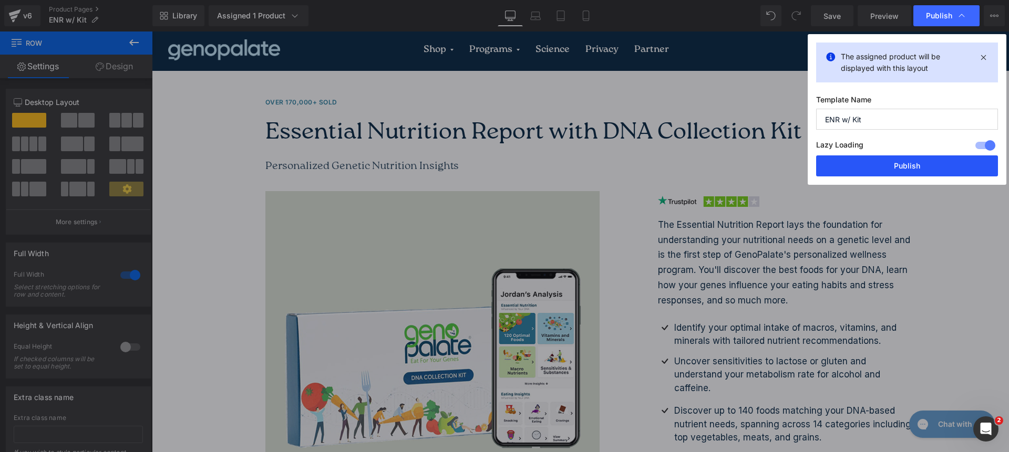
click at [919, 157] on button "Publish" at bounding box center [907, 166] width 182 height 21
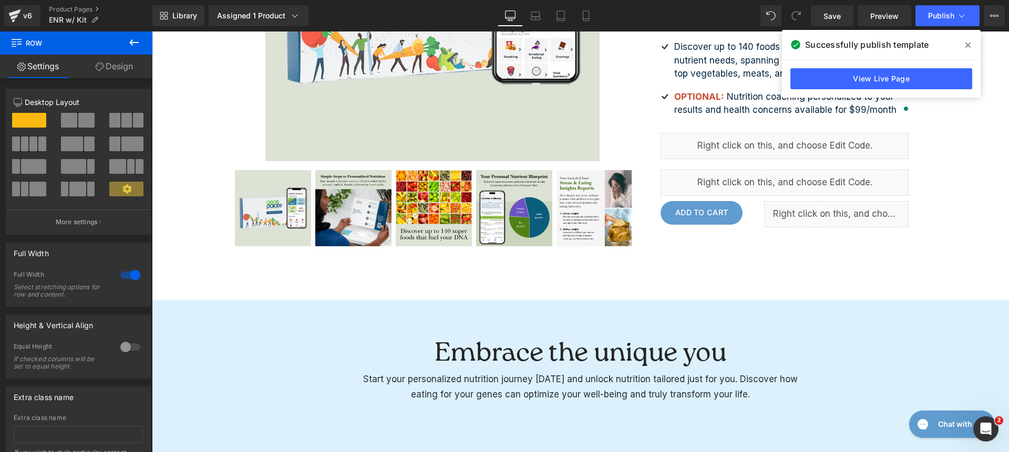
scroll to position [842, 0]
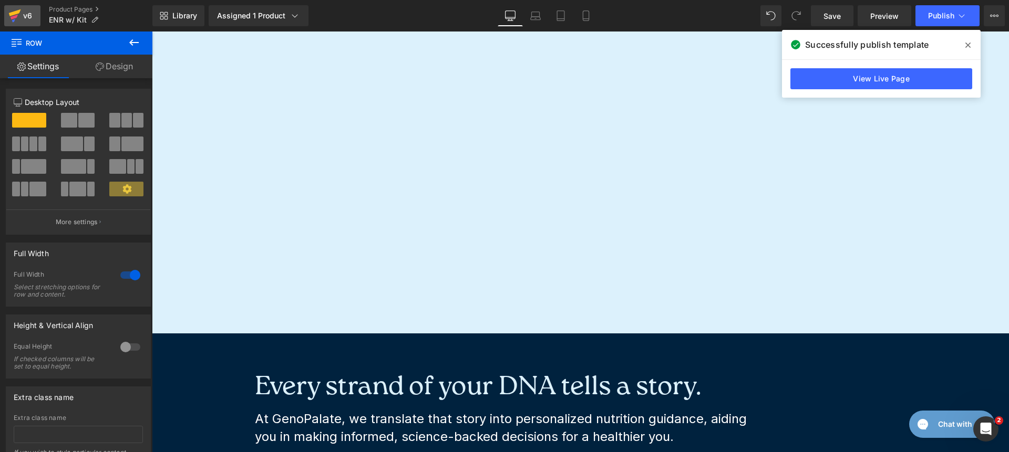
click at [19, 12] on icon at bounding box center [15, 12] width 12 height 7
